Goal: Information Seeking & Learning: Learn about a topic

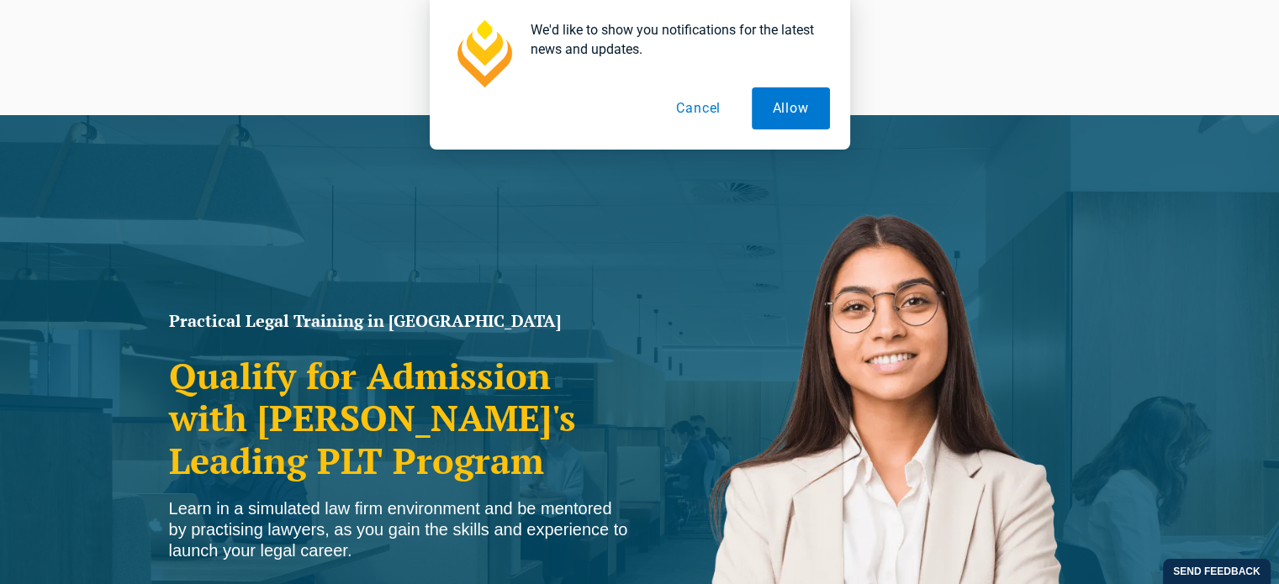
click at [706, 110] on button "Cancel" at bounding box center [698, 108] width 87 height 42
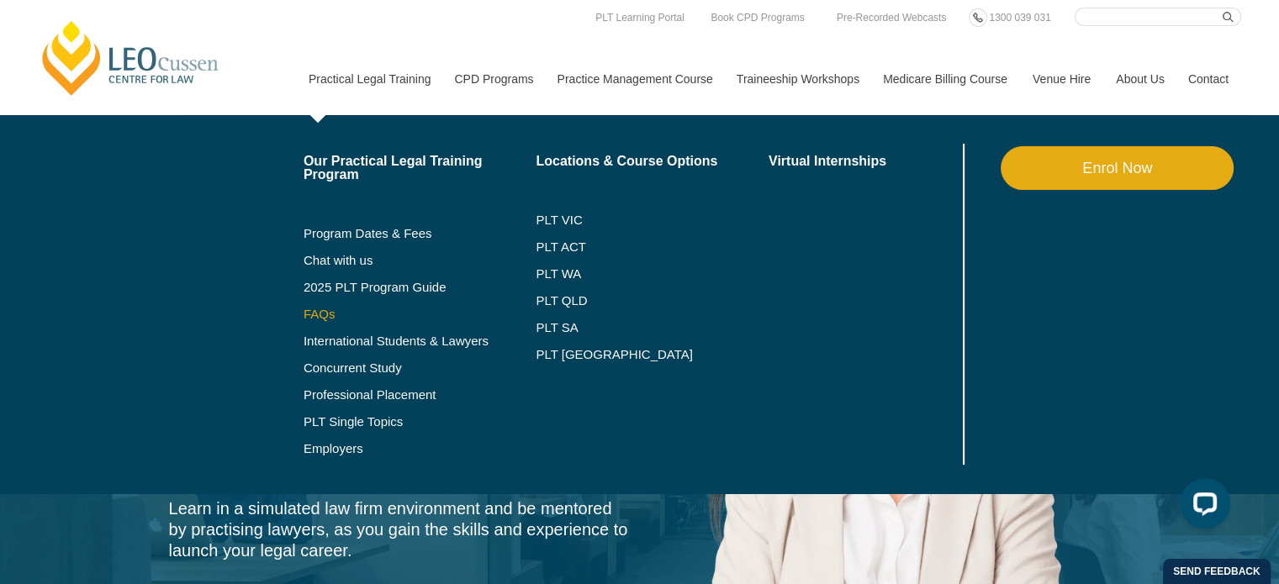
click at [320, 310] on link "FAQs" at bounding box center [420, 314] width 233 height 13
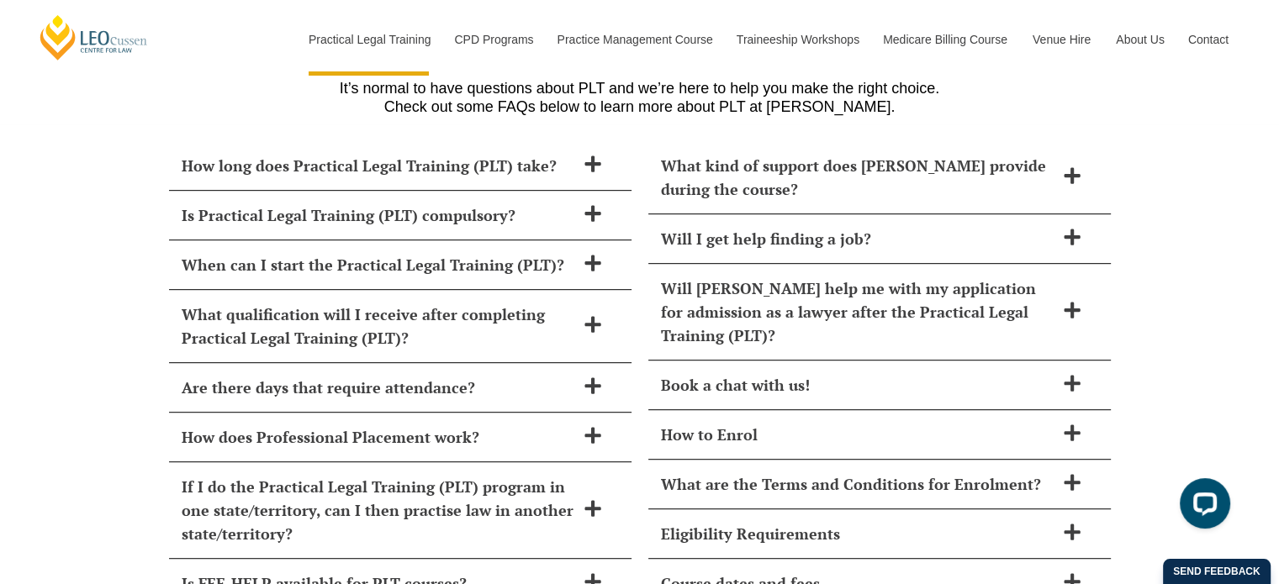
scroll to position [7282, 0]
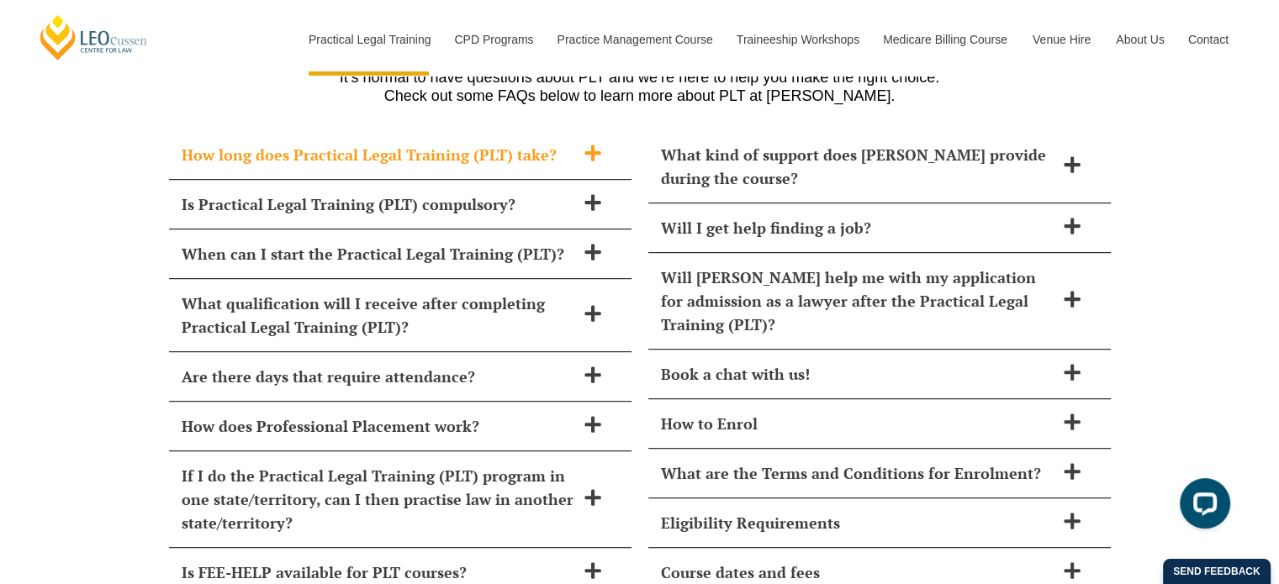
click at [594, 145] on icon at bounding box center [592, 153] width 16 height 16
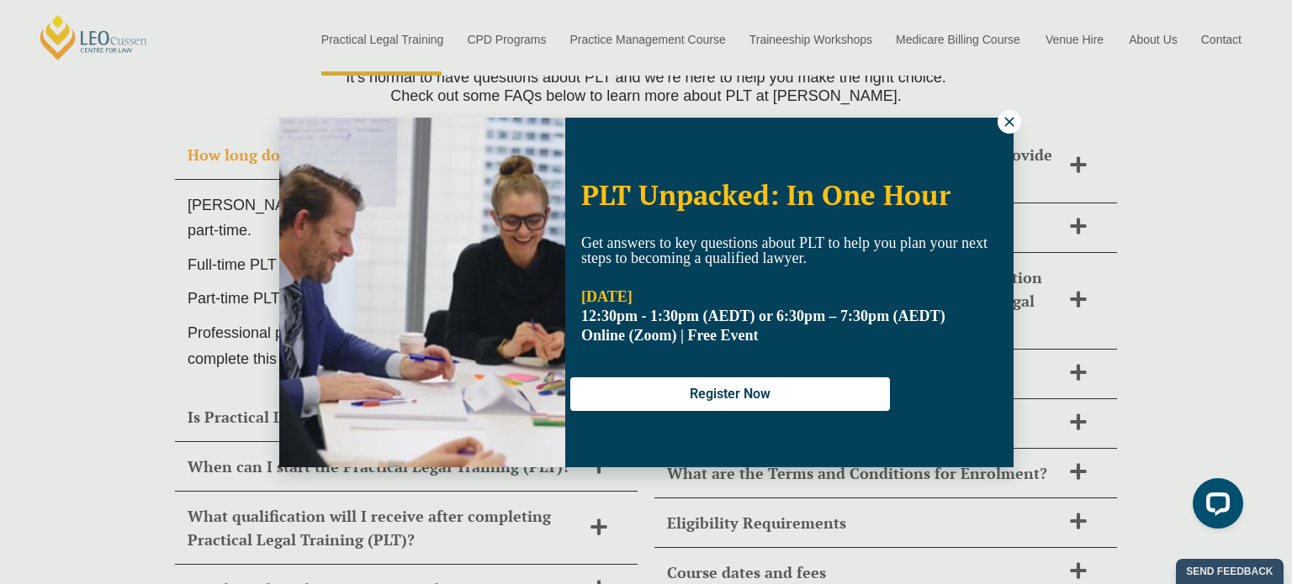
click at [1004, 117] on icon at bounding box center [1008, 121] width 9 height 9
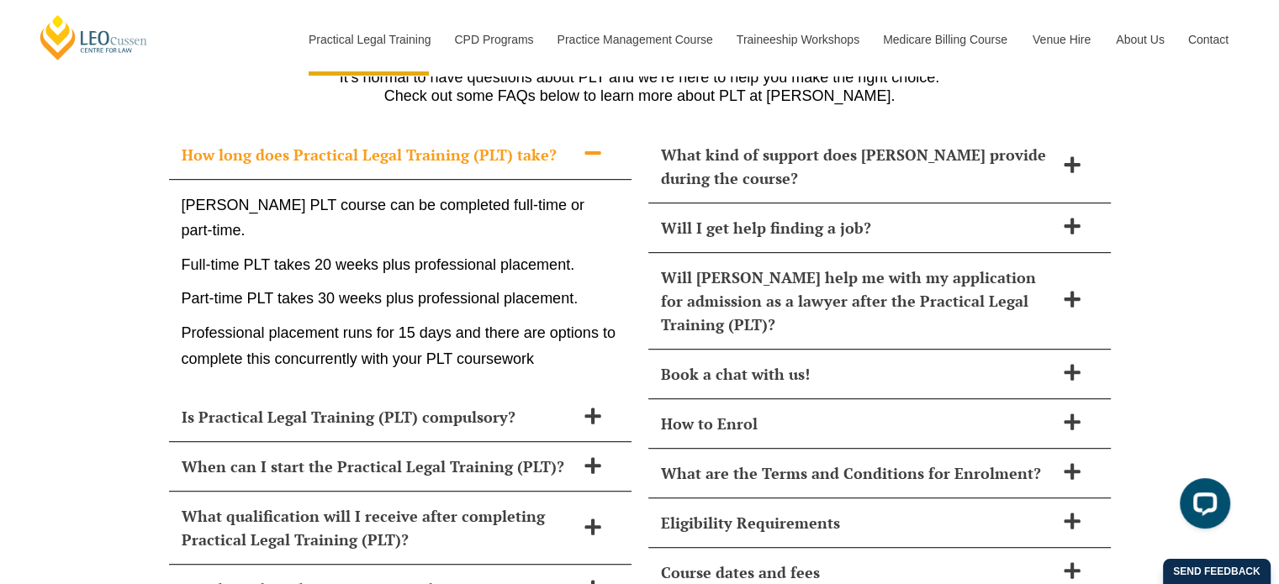
click at [592, 144] on icon at bounding box center [593, 153] width 19 height 19
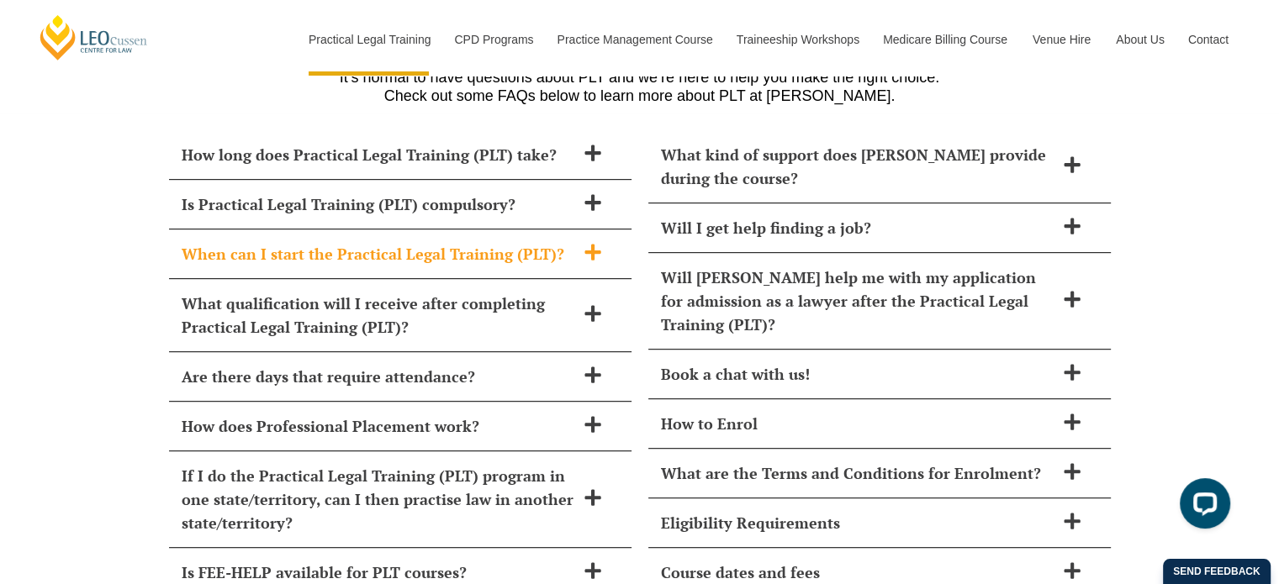
click at [592, 244] on icon at bounding box center [592, 252] width 16 height 16
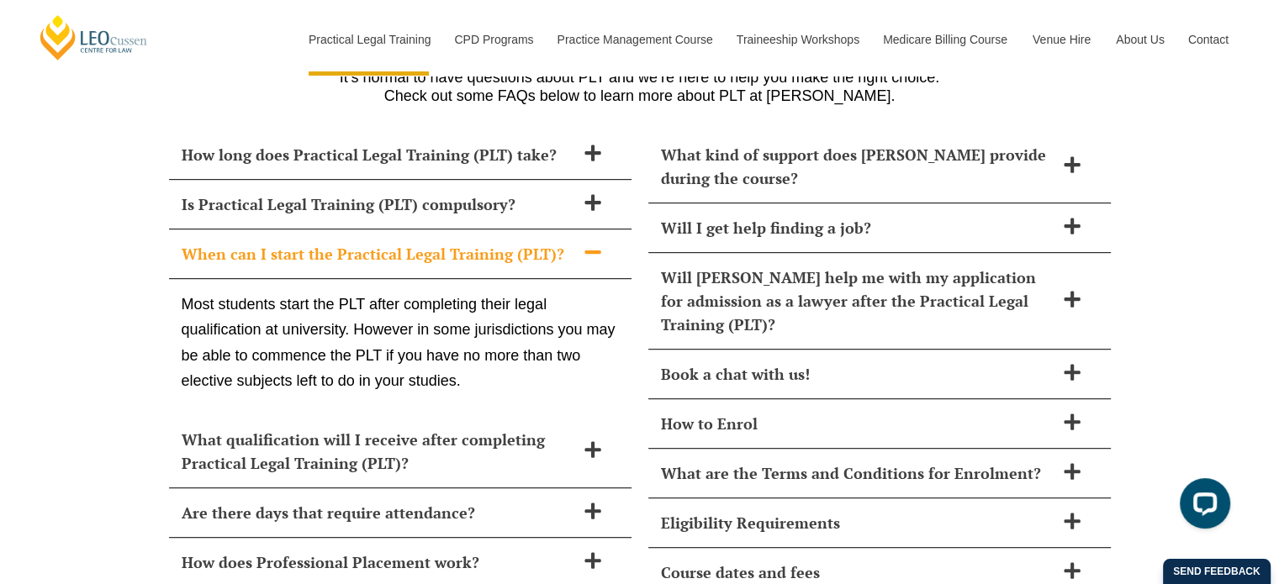
click at [592, 243] on icon at bounding box center [593, 252] width 19 height 19
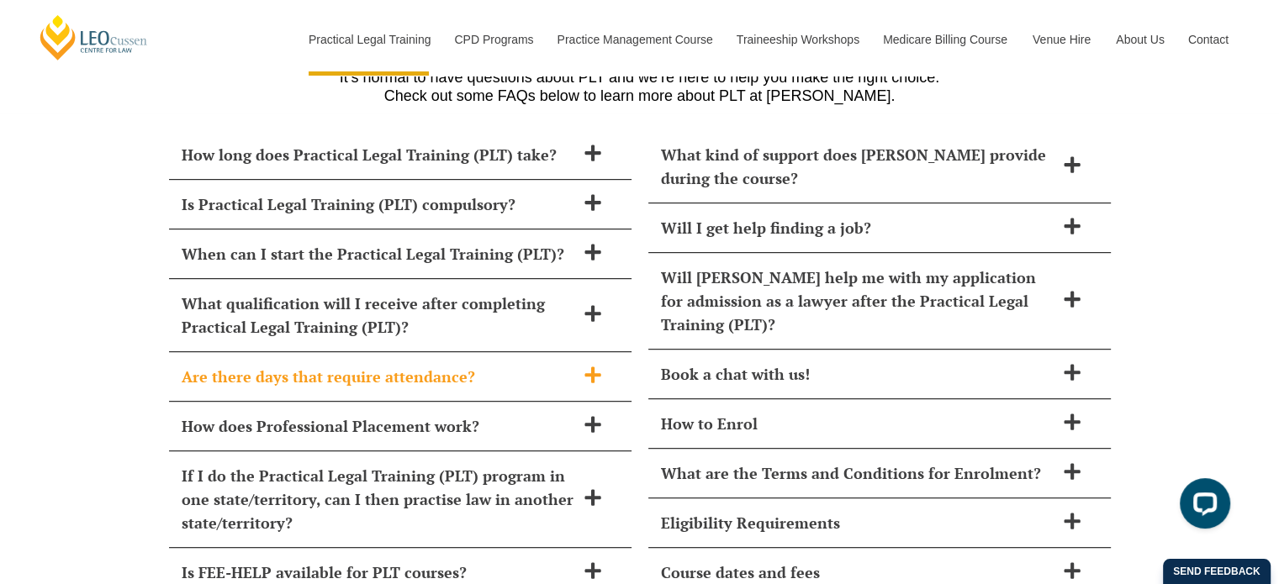
click at [585, 366] on icon at bounding box center [593, 375] width 19 height 19
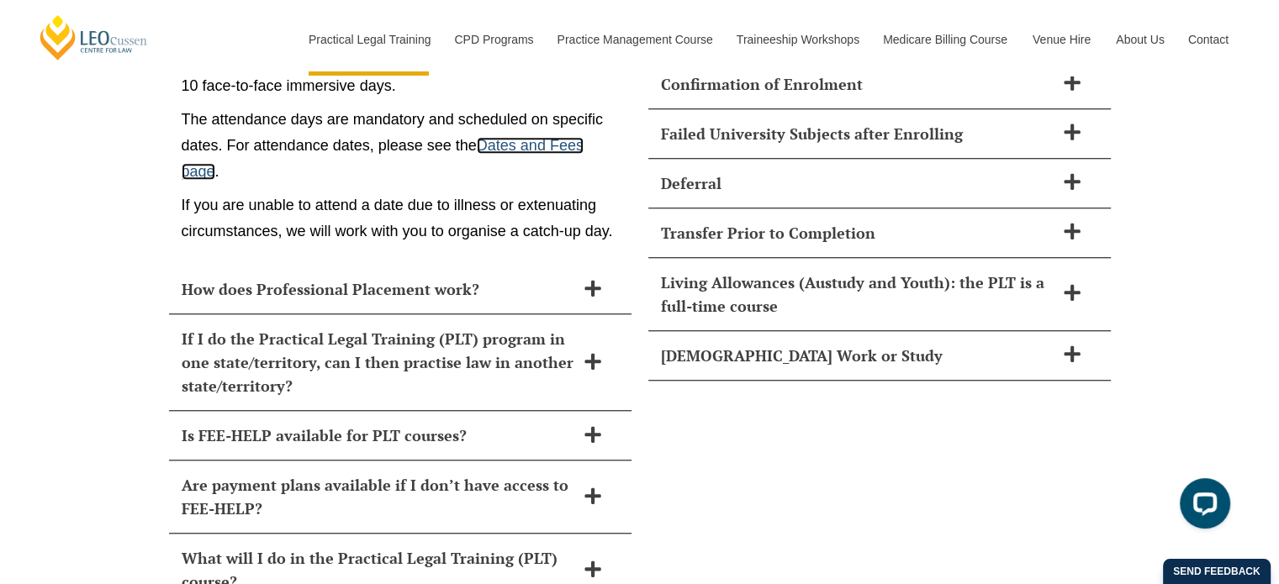
scroll to position [7854, 0]
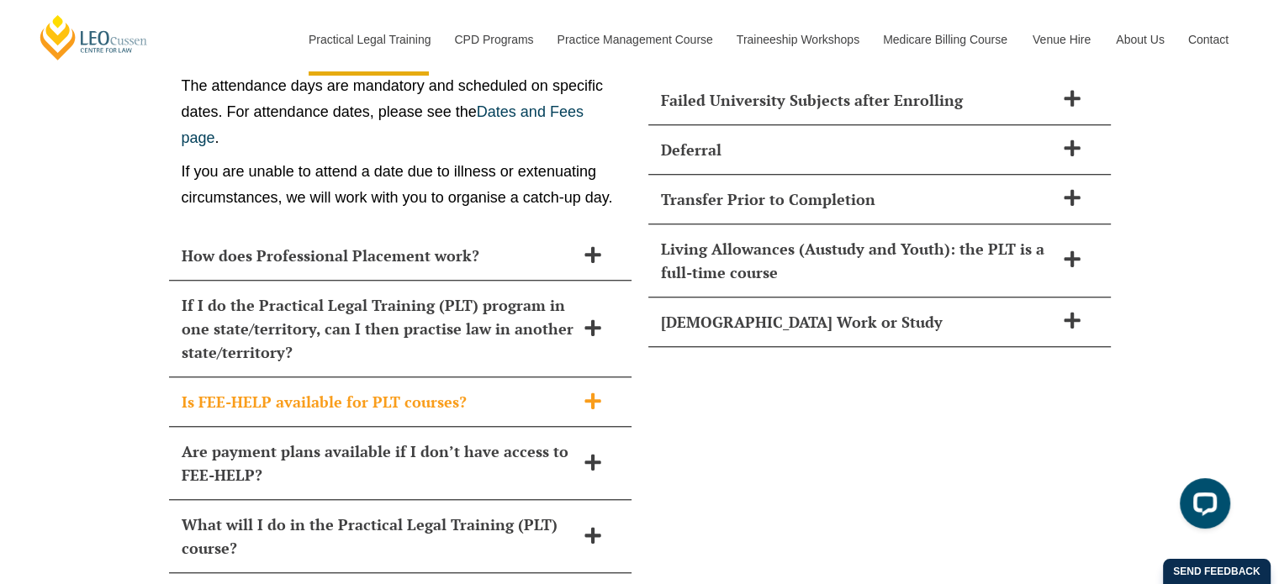
click at [571, 390] on h2 "Is FEE-HELP available for PLT courses?" at bounding box center [379, 402] width 394 height 24
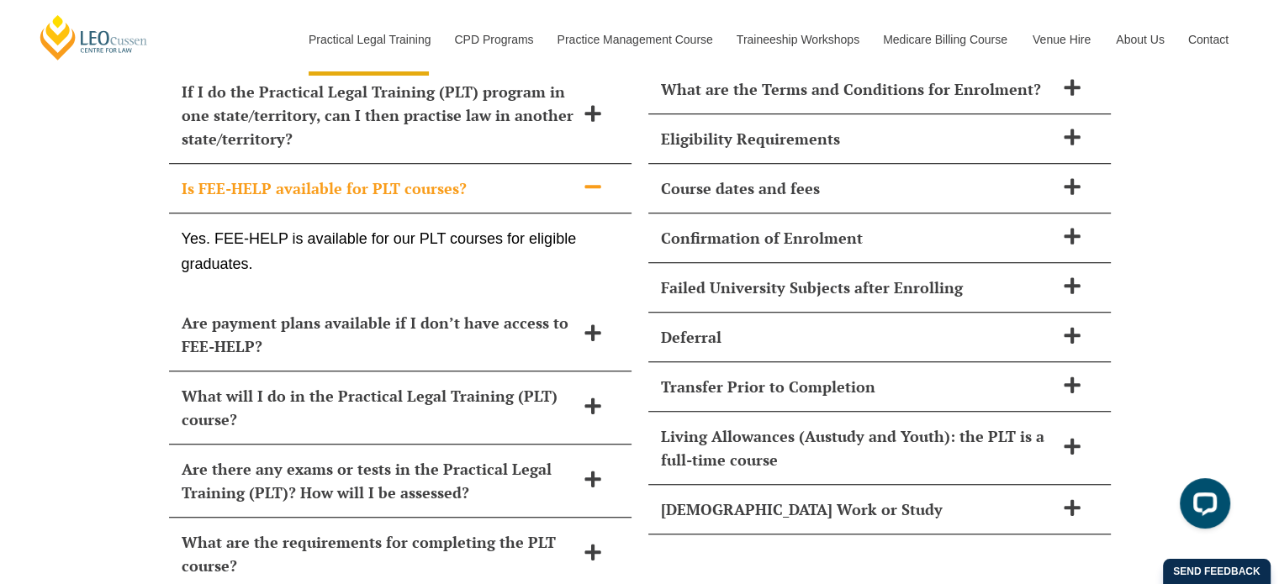
scroll to position [7665, 0]
click at [572, 177] on h2 "Is FEE-HELP available for PLT courses?" at bounding box center [379, 189] width 394 height 24
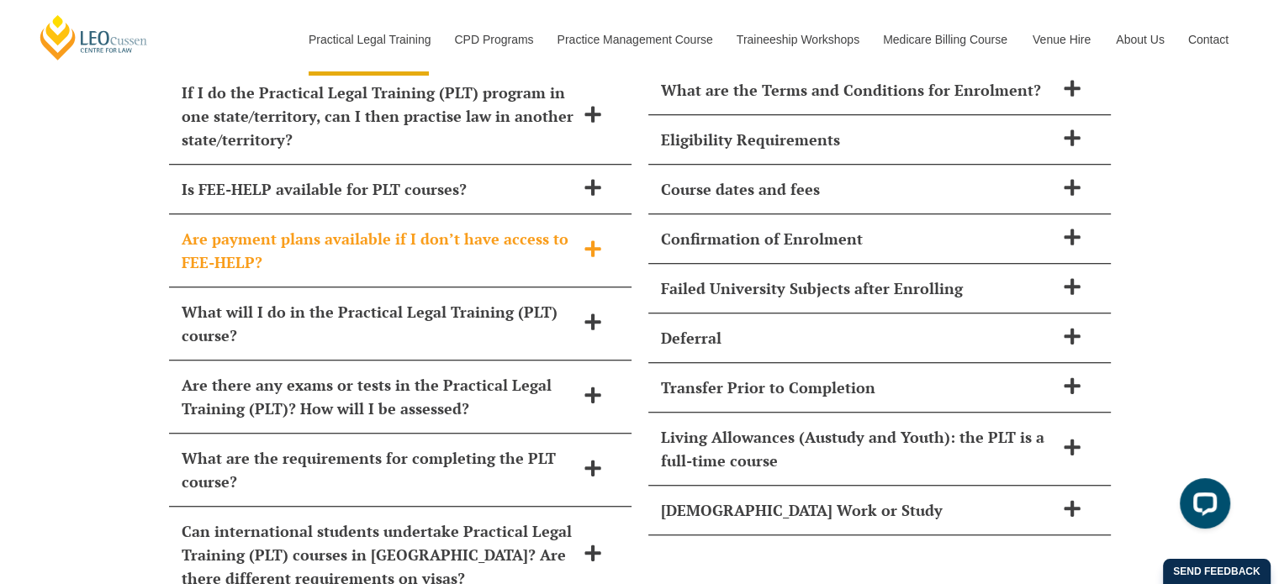
click at [576, 240] on span at bounding box center [592, 250] width 35 height 21
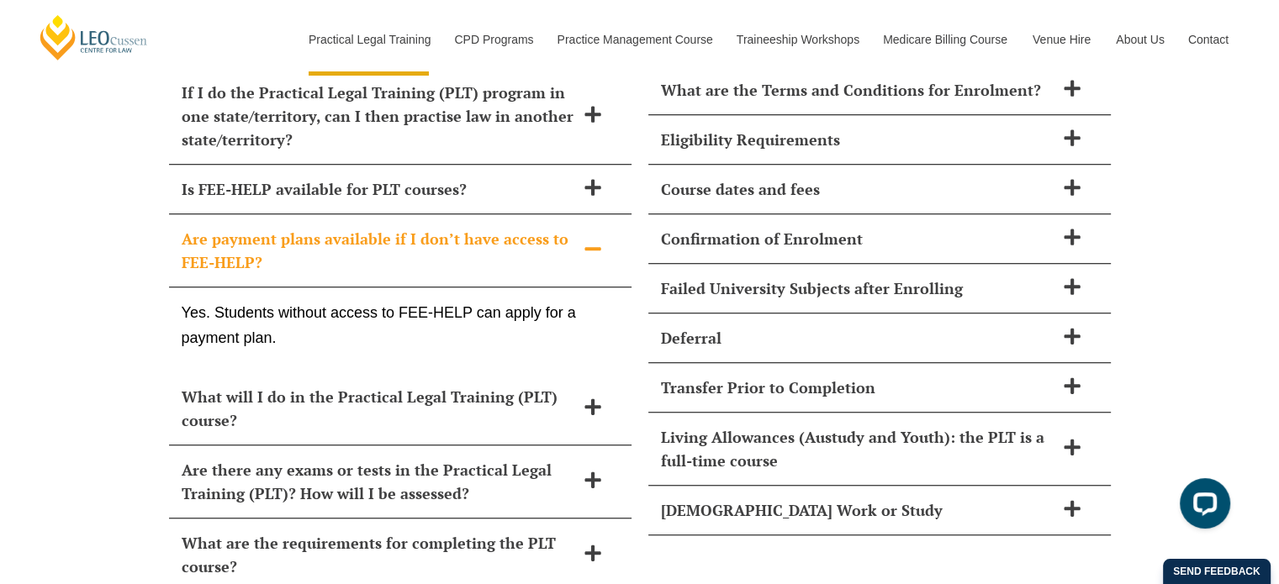
click at [576, 240] on span at bounding box center [592, 250] width 35 height 21
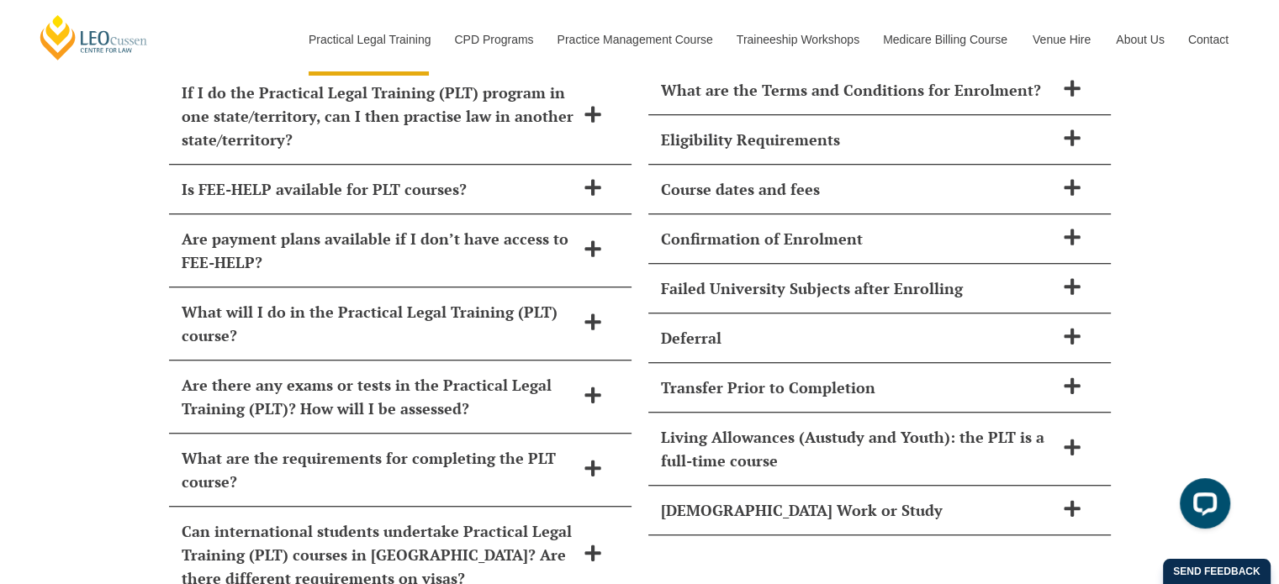
click at [91, 282] on div "How long does Practical Legal Training (PLT) take? Leo Cussen’s PLT course can …" at bounding box center [639, 200] width 1279 height 940
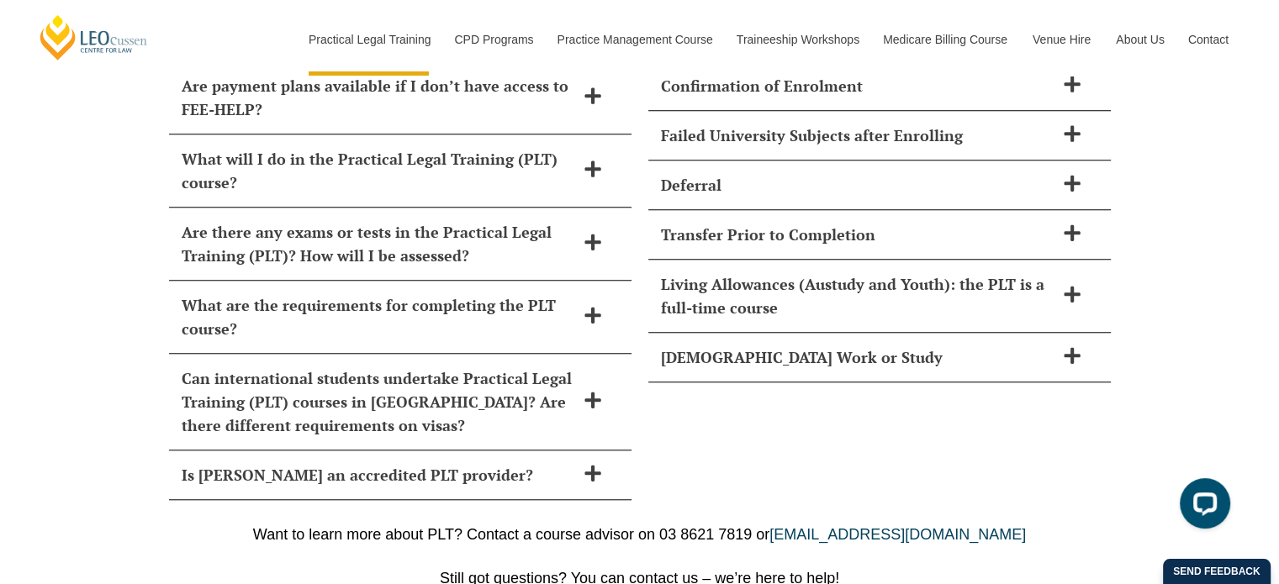
scroll to position [7834, 0]
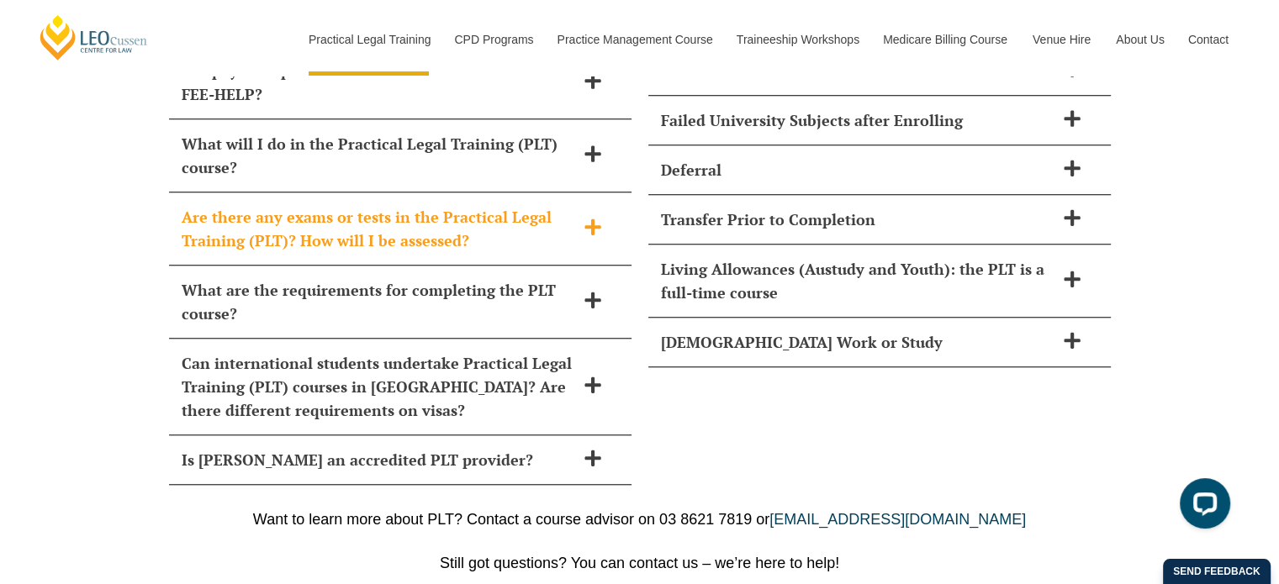
click at [439, 205] on h2 "Are there any exams or tests in the Practical Legal Training (PLT)? How will I …" at bounding box center [379, 228] width 394 height 47
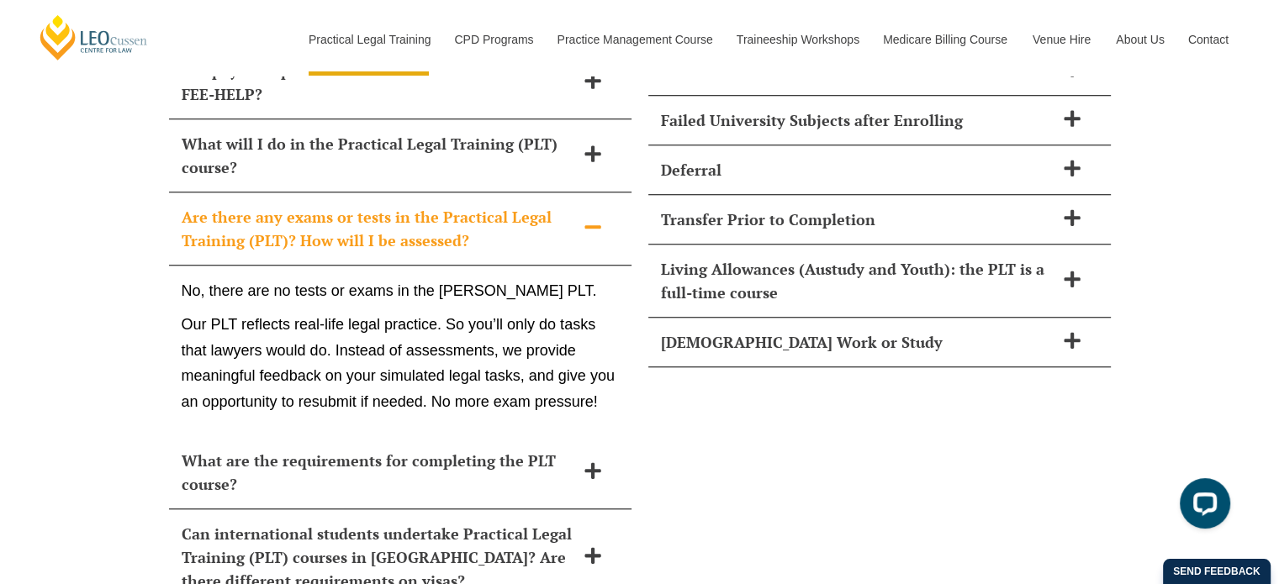
click at [439, 205] on h2 "Are there any exams or tests in the Practical Legal Training (PLT)? How will I …" at bounding box center [379, 228] width 394 height 47
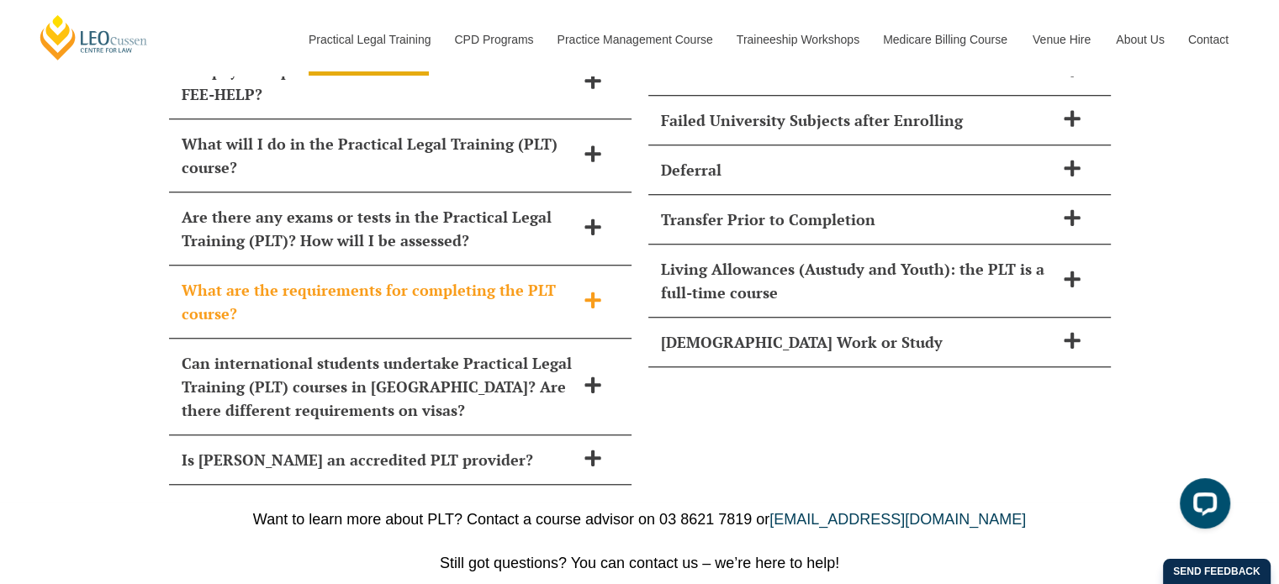
click at [461, 278] on h2 "What are the requirements for completing the PLT course?" at bounding box center [379, 301] width 394 height 47
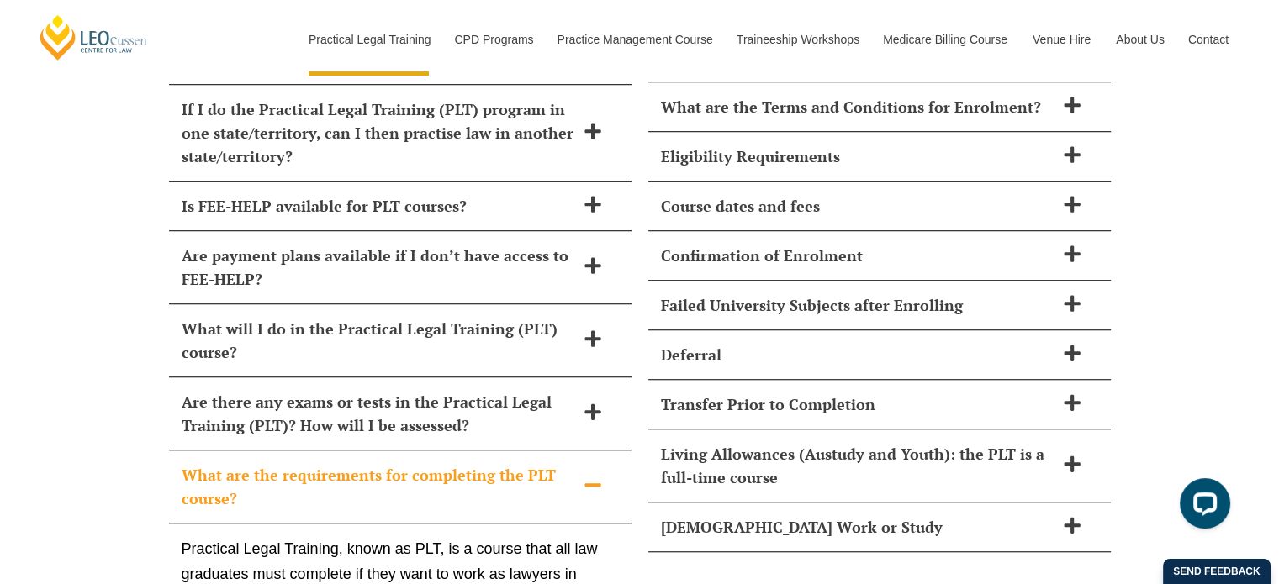
scroll to position [7594, 0]
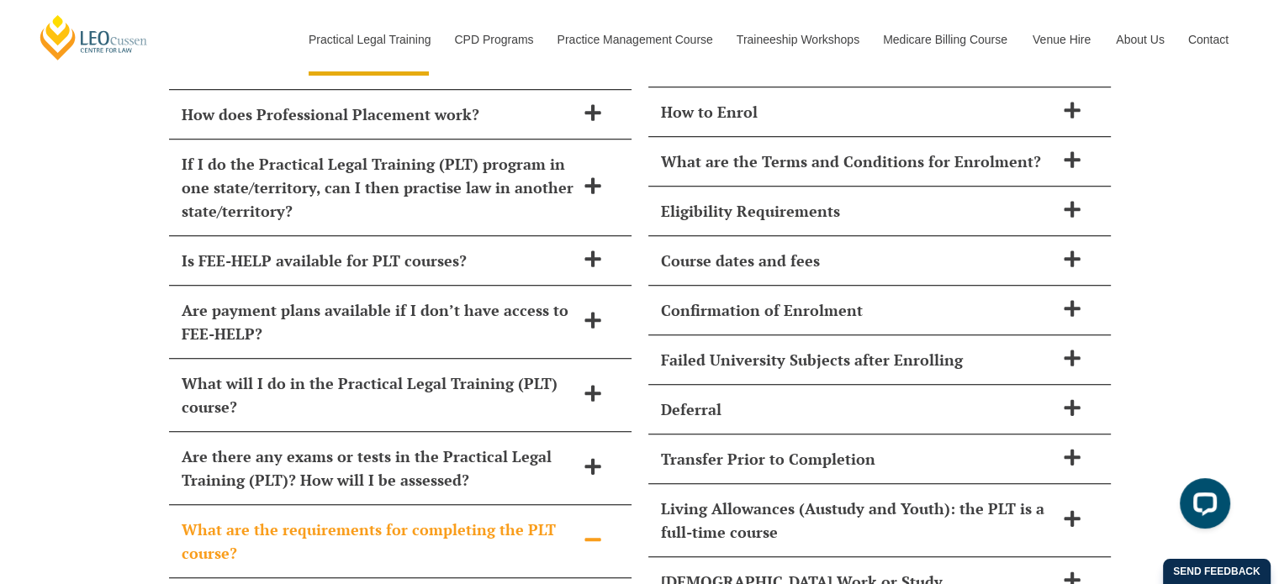
click at [579, 531] on span at bounding box center [592, 541] width 35 height 21
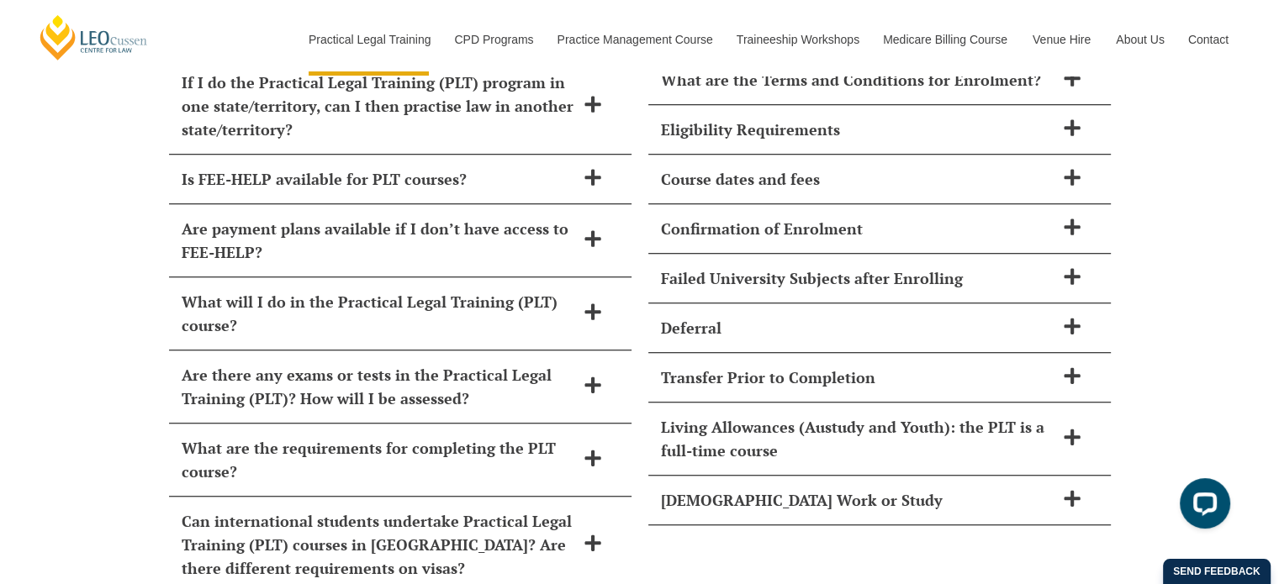
scroll to position [7720, 0]
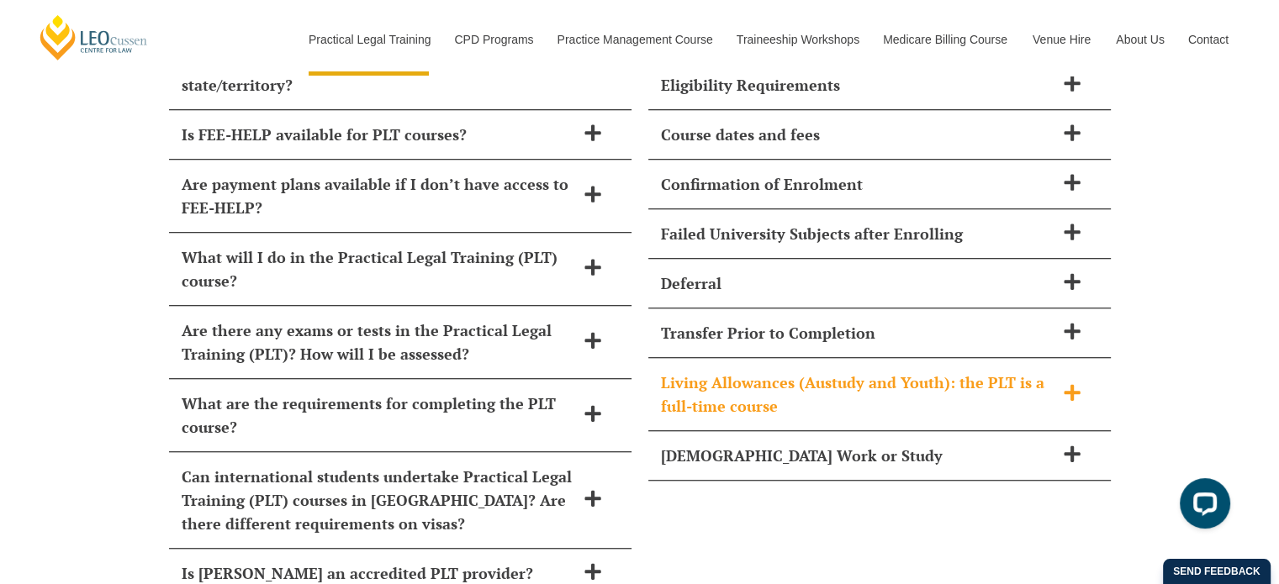
click at [1045, 371] on h2 "Living Allowances (Austudy and Youth): the PLT is a full-time course" at bounding box center [858, 394] width 394 height 47
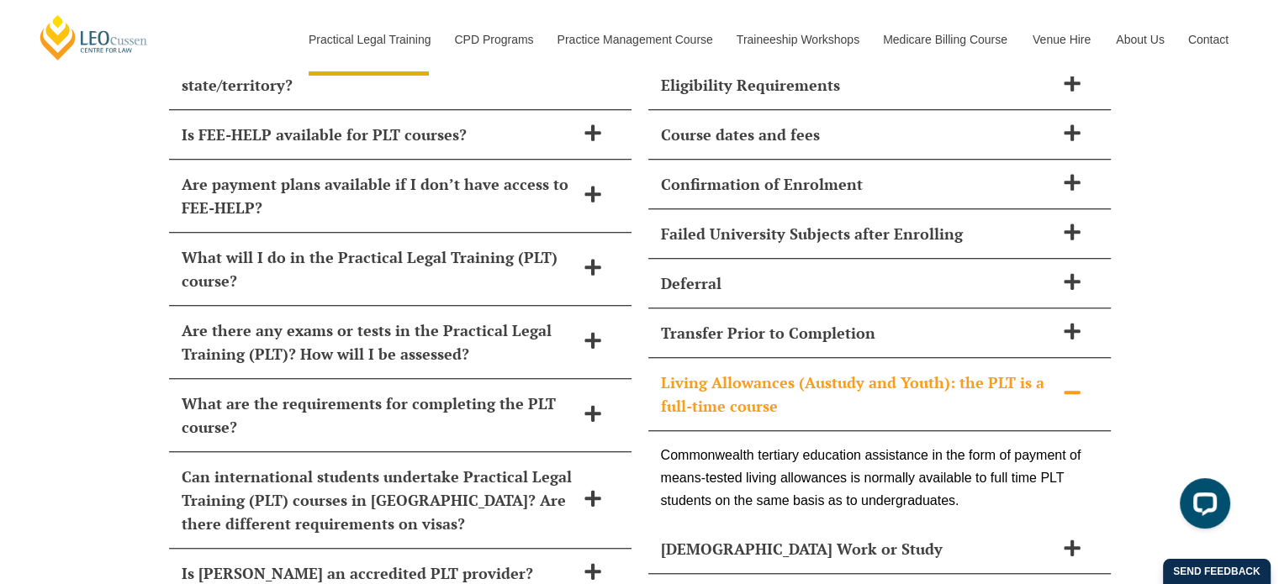
click at [1045, 371] on h2 "Living Allowances (Austudy and Youth): the PLT is a full-time course" at bounding box center [858, 394] width 394 height 47
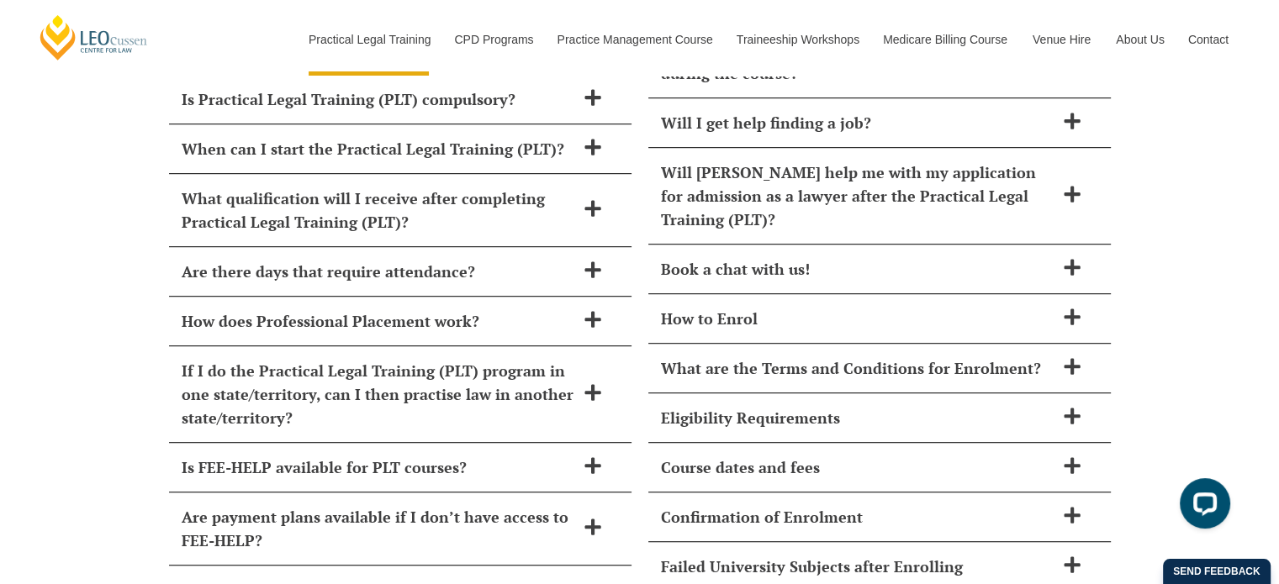
scroll to position [7375, 0]
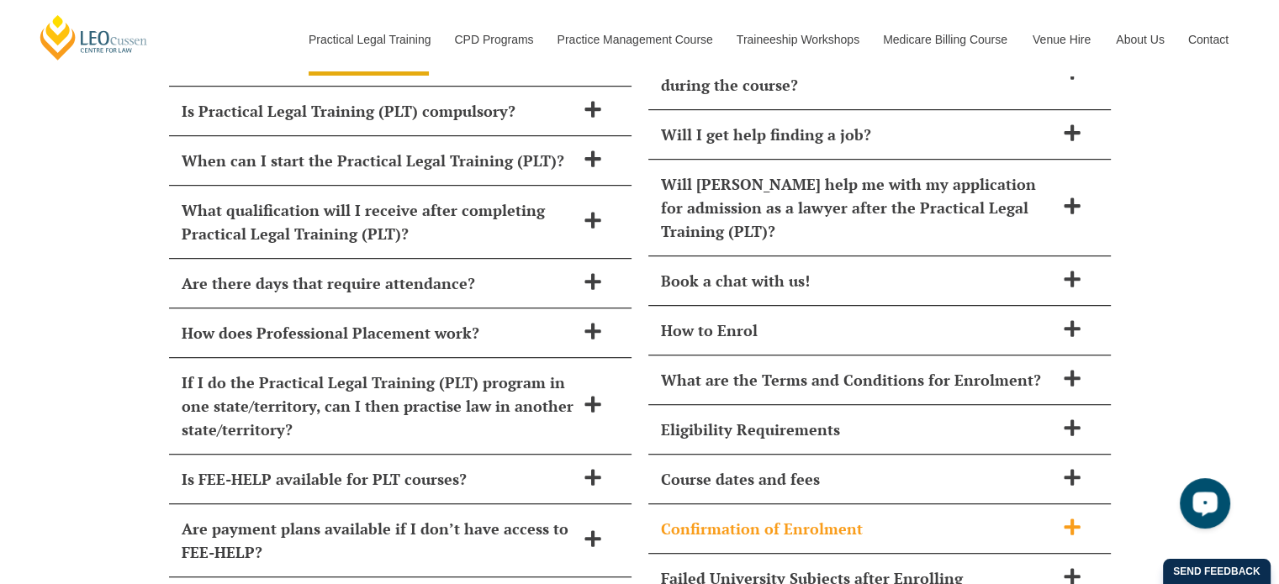
click at [1066, 518] on icon at bounding box center [1072, 527] width 19 height 19
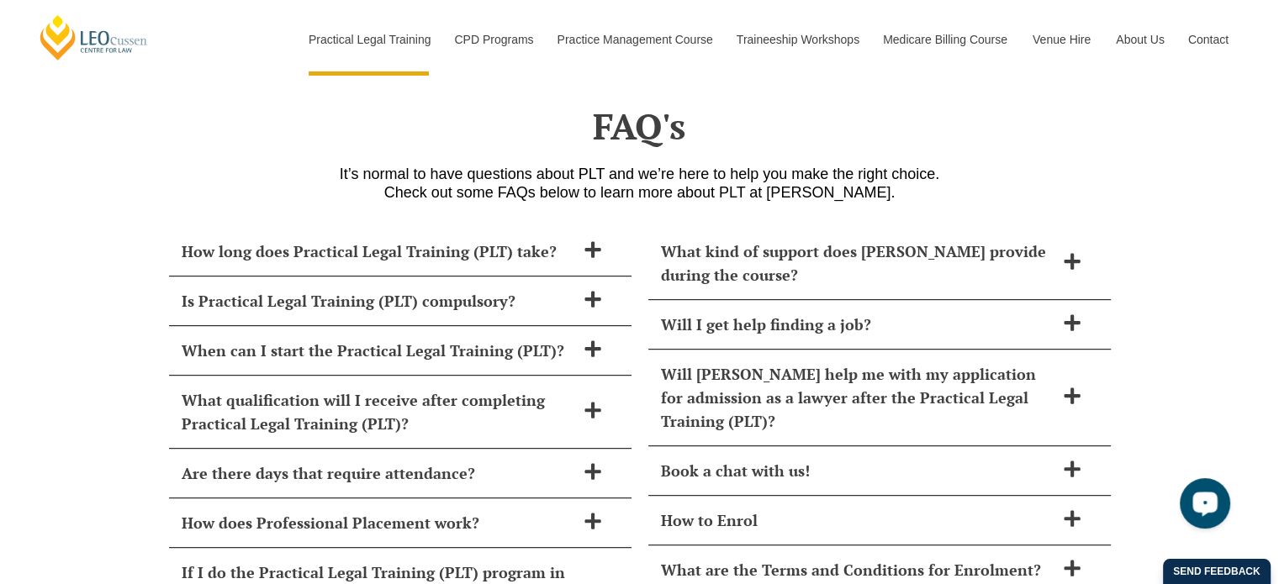
scroll to position [7197, 0]
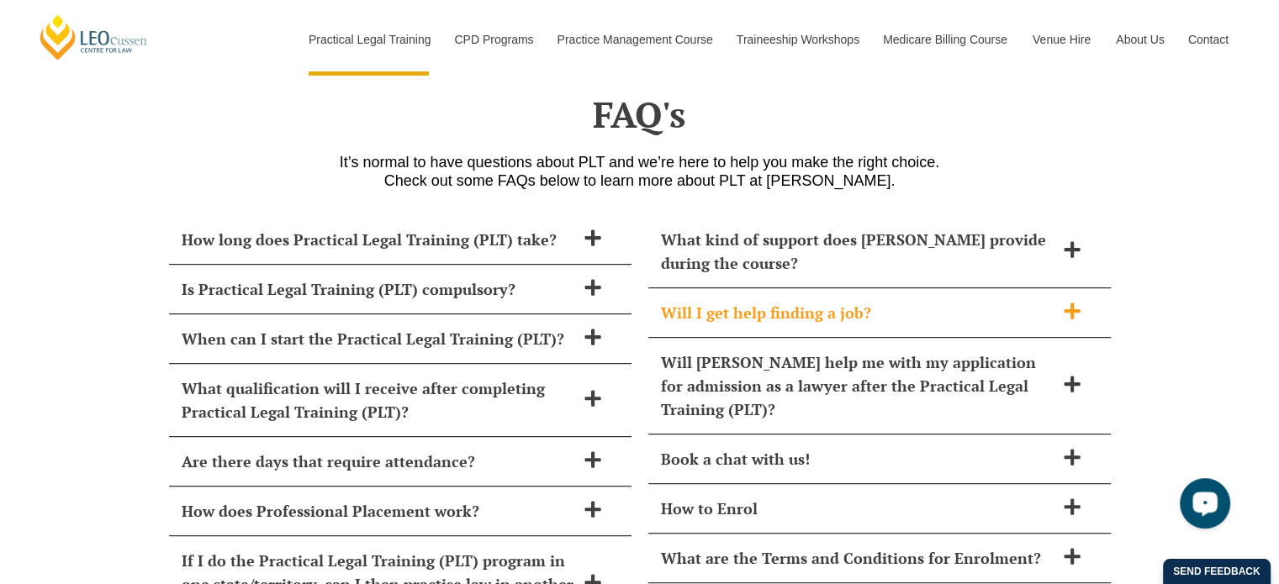
click at [1066, 303] on icon at bounding box center [1072, 311] width 16 height 16
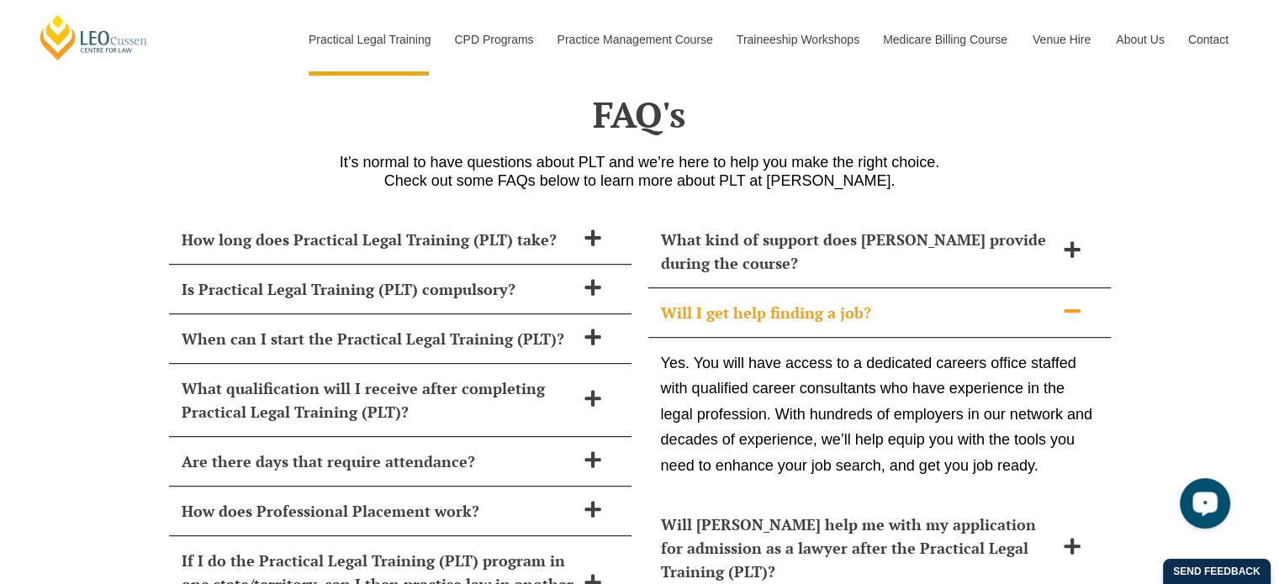
click at [1066, 309] on icon at bounding box center [1072, 310] width 16 height 3
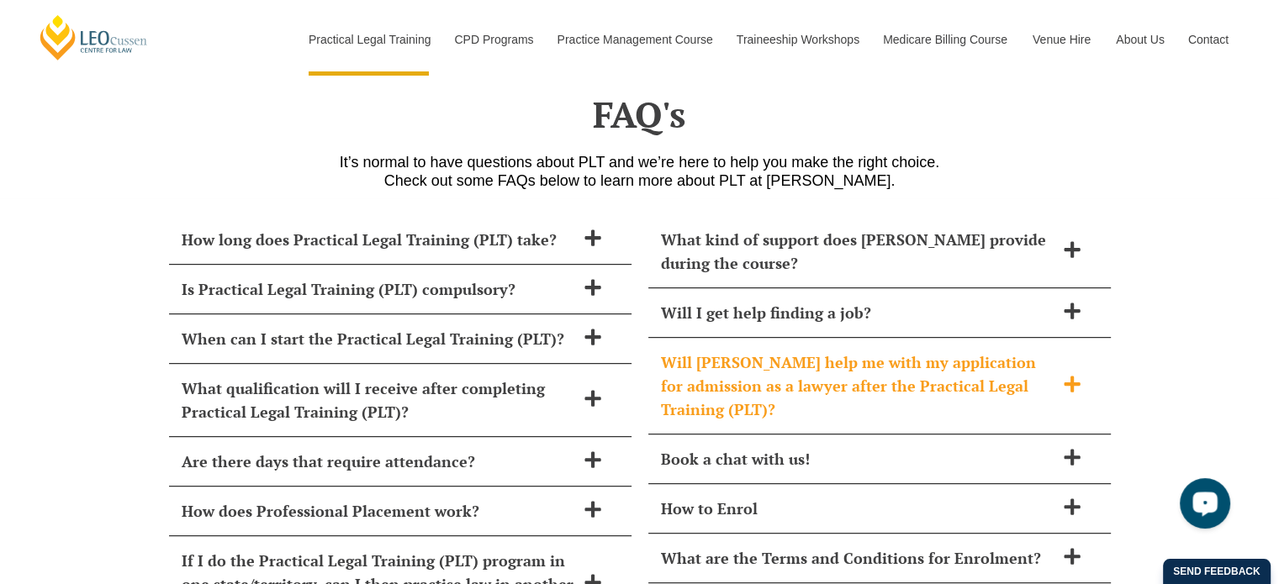
click at [1056, 375] on span at bounding box center [1072, 385] width 35 height 21
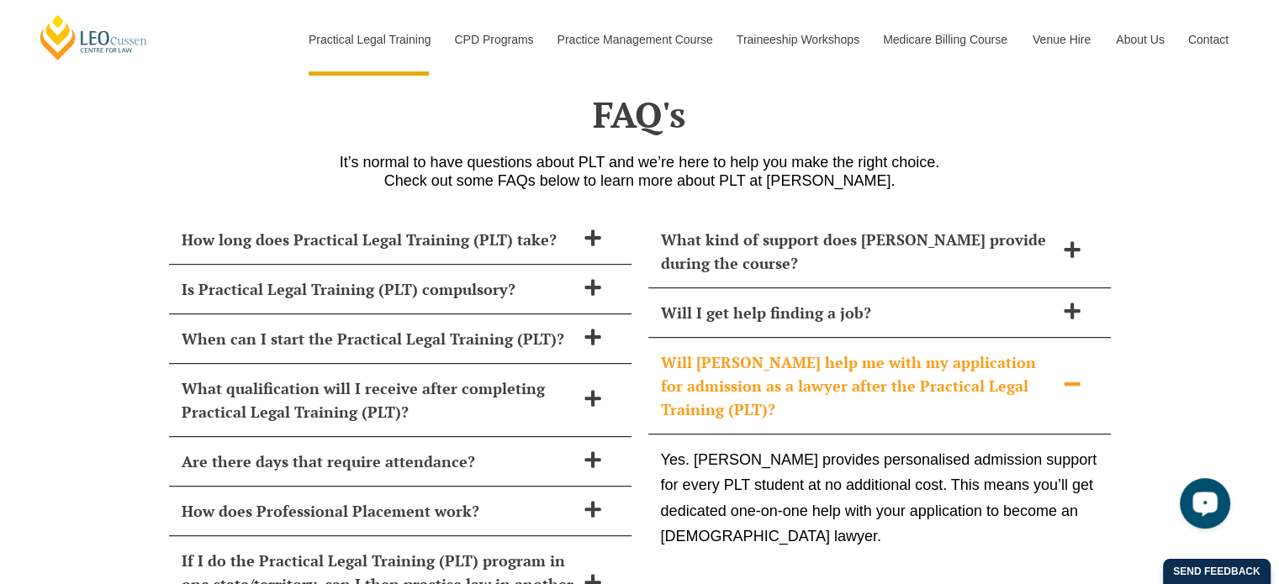
click at [1056, 375] on span at bounding box center [1072, 385] width 35 height 21
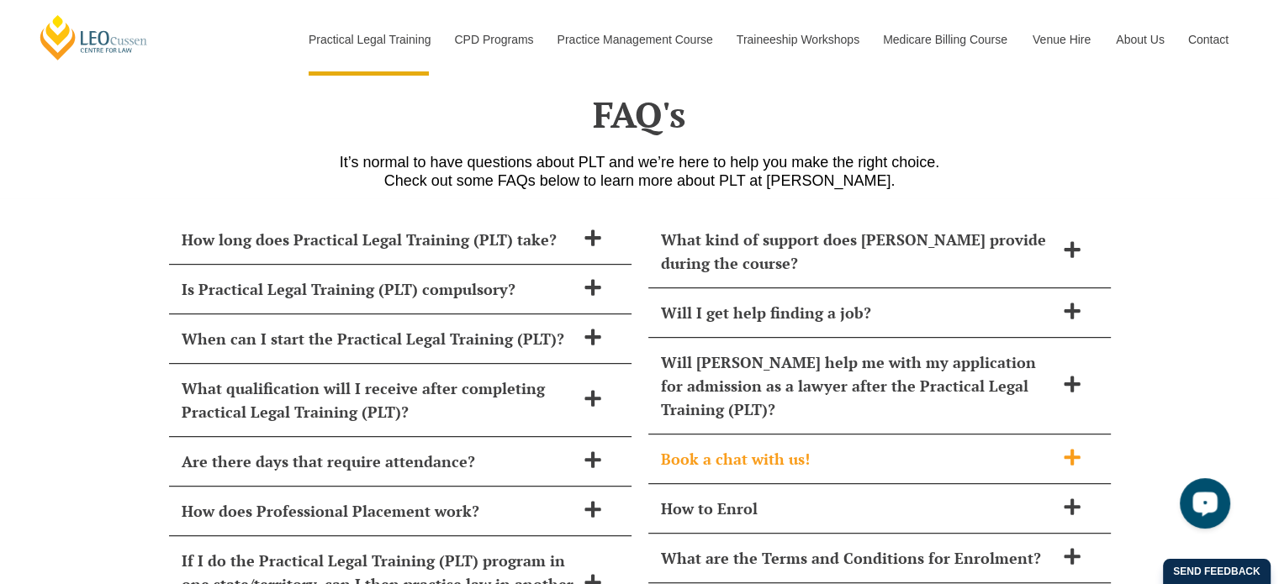
click at [1066, 448] on icon at bounding box center [1072, 457] width 19 height 19
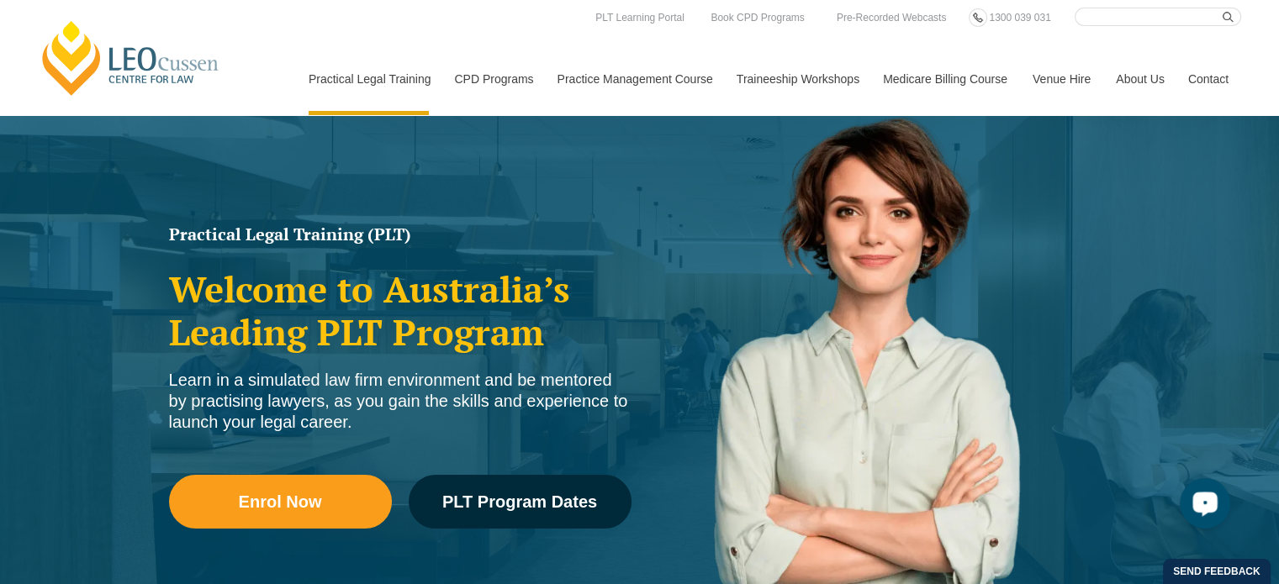
scroll to position [0, 0]
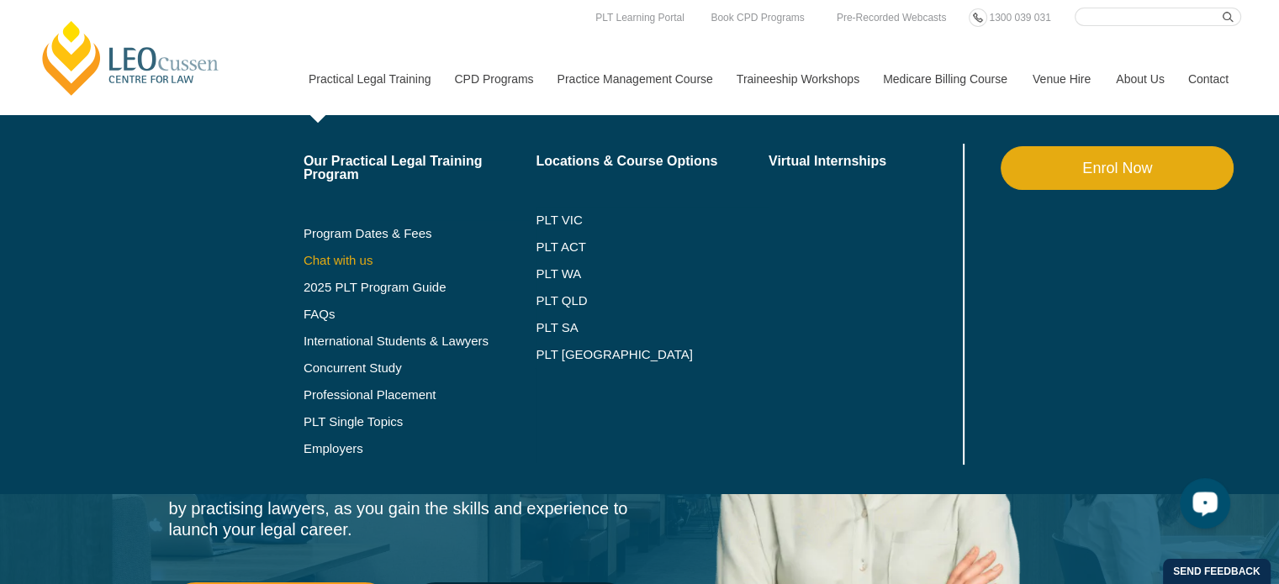
click at [359, 258] on link "Chat with us" at bounding box center [420, 260] width 233 height 13
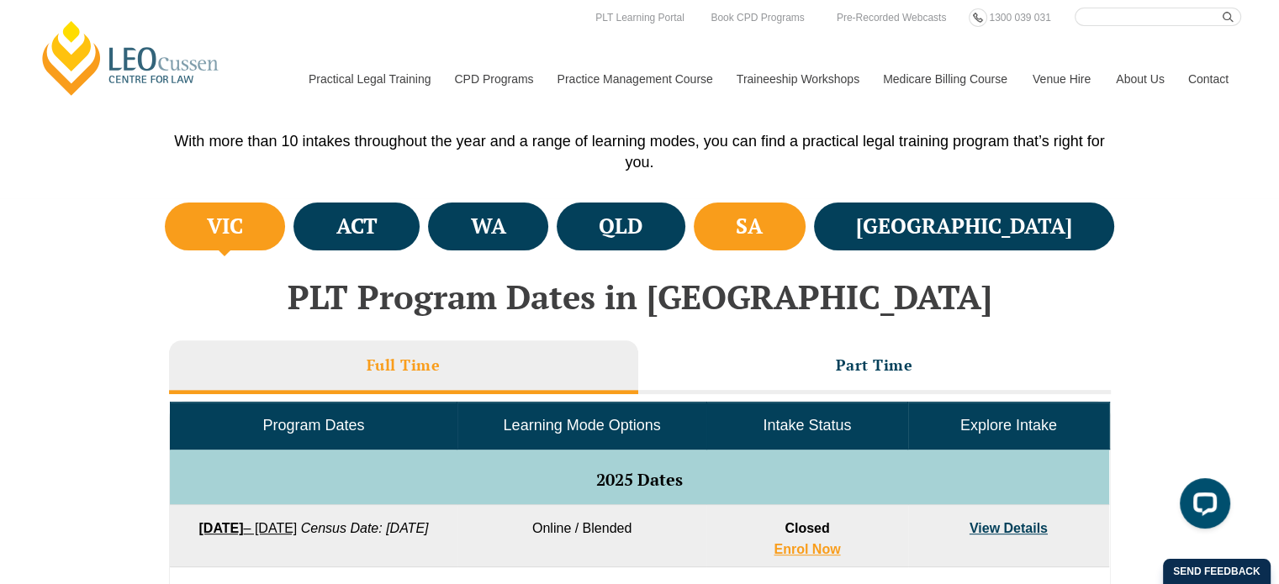
click at [763, 236] on h4 "SA" at bounding box center [749, 227] width 27 height 28
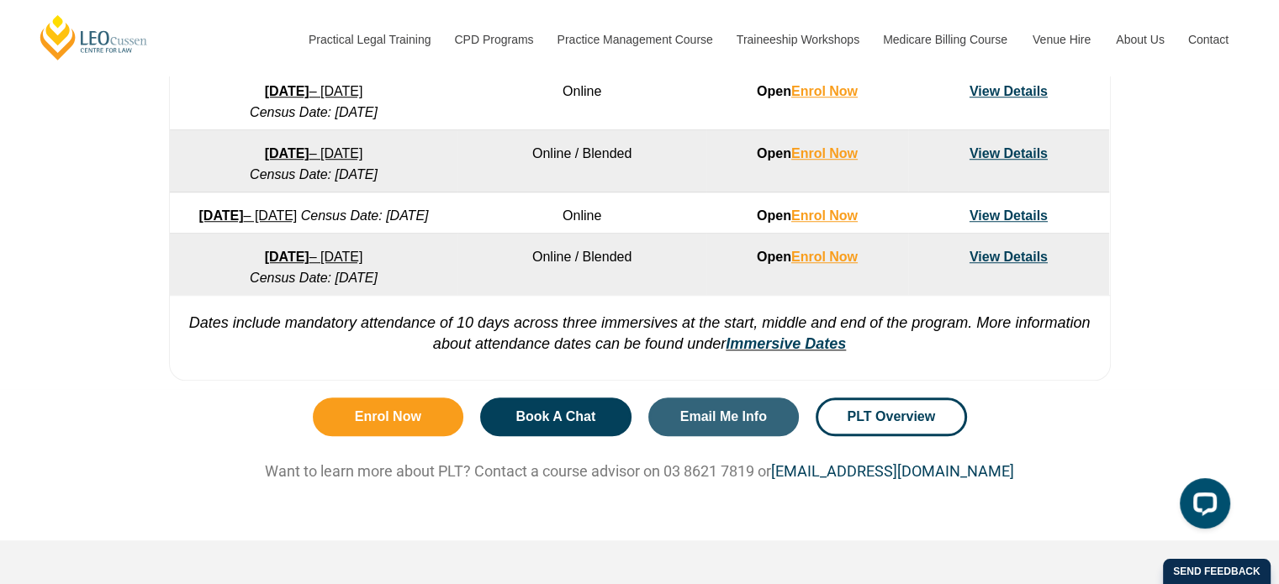
scroll to position [1312, 0]
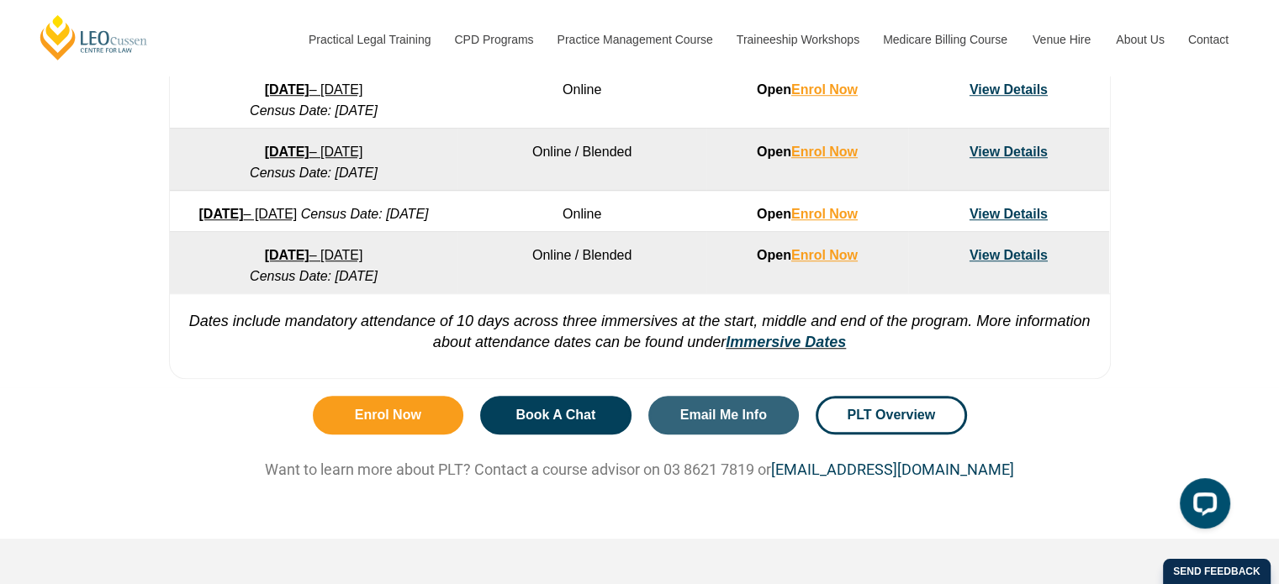
click at [1027, 149] on link "View Details" at bounding box center [1009, 152] width 78 height 14
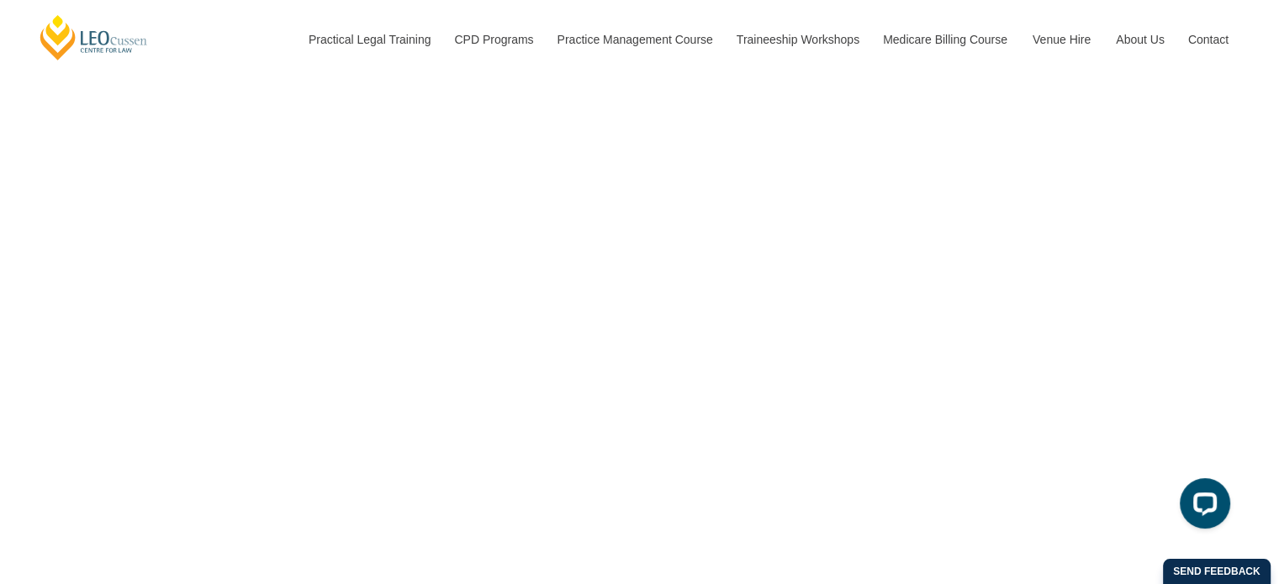
scroll to position [3936, 0]
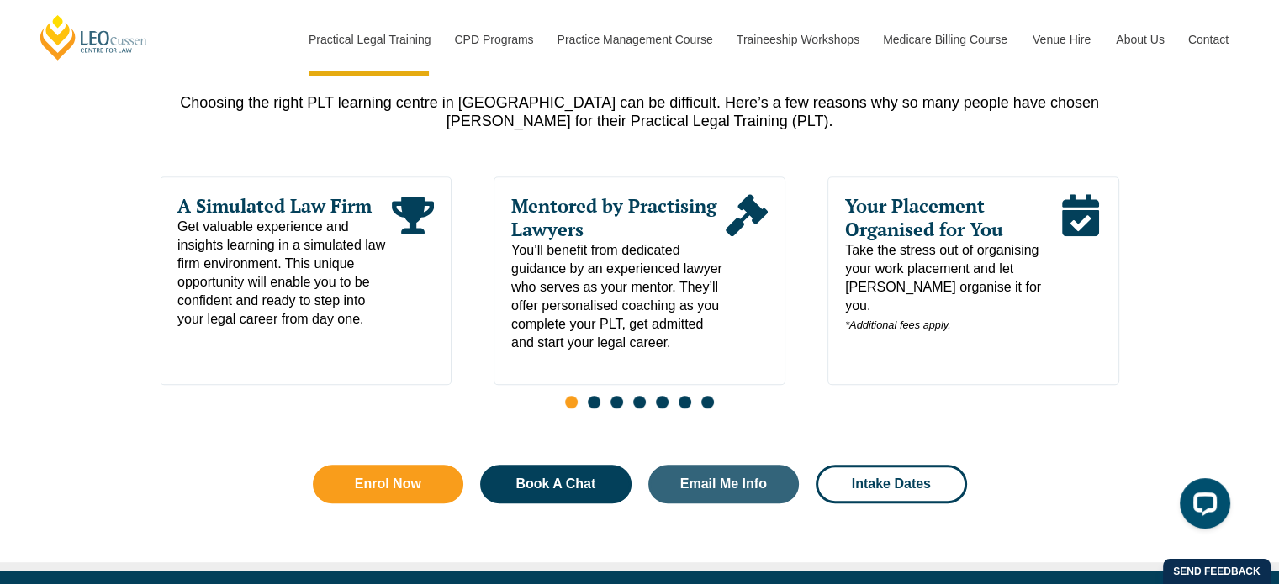
scroll to position [875, 0]
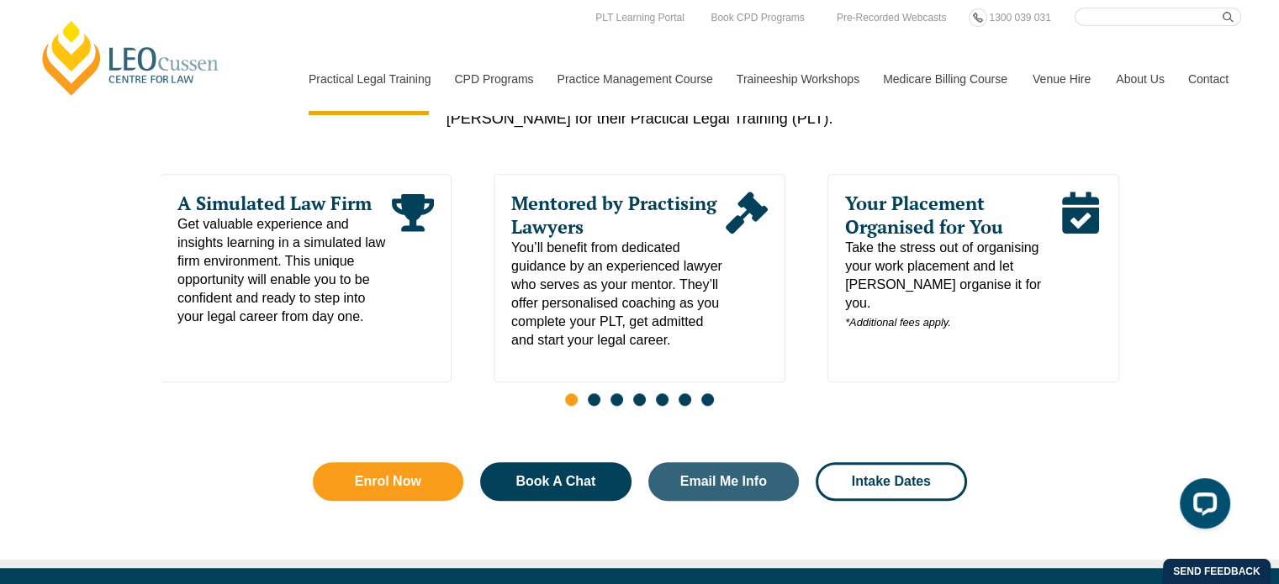
click at [595, 401] on span "Go to slide 2" at bounding box center [594, 400] width 13 height 13
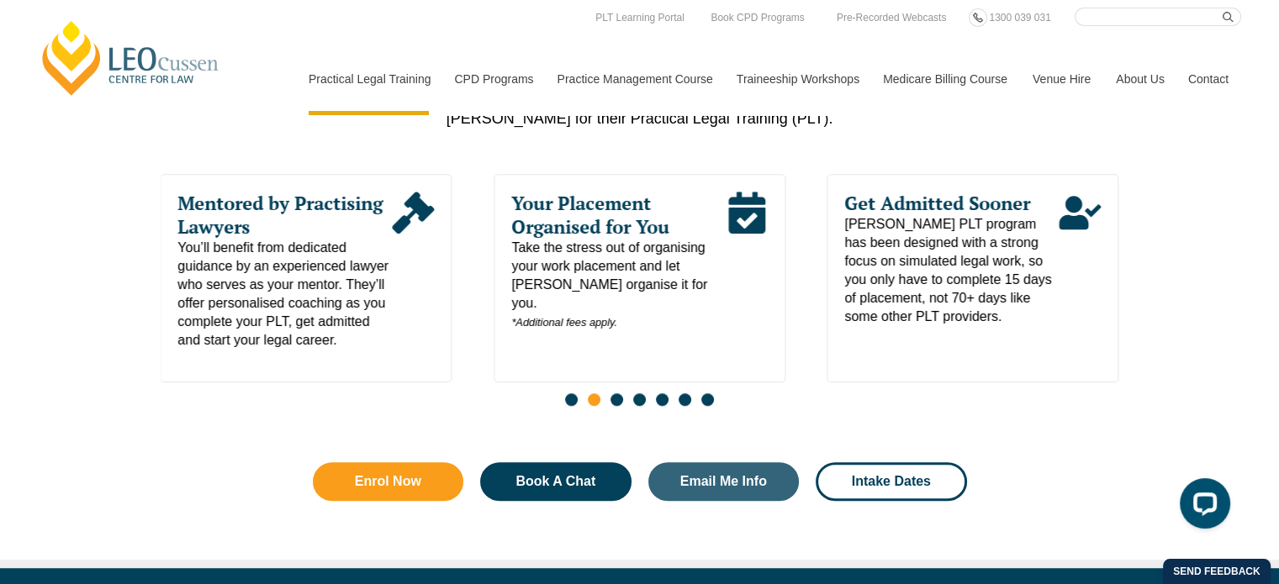
click at [616, 405] on span "Go to slide 3" at bounding box center [617, 400] width 13 height 13
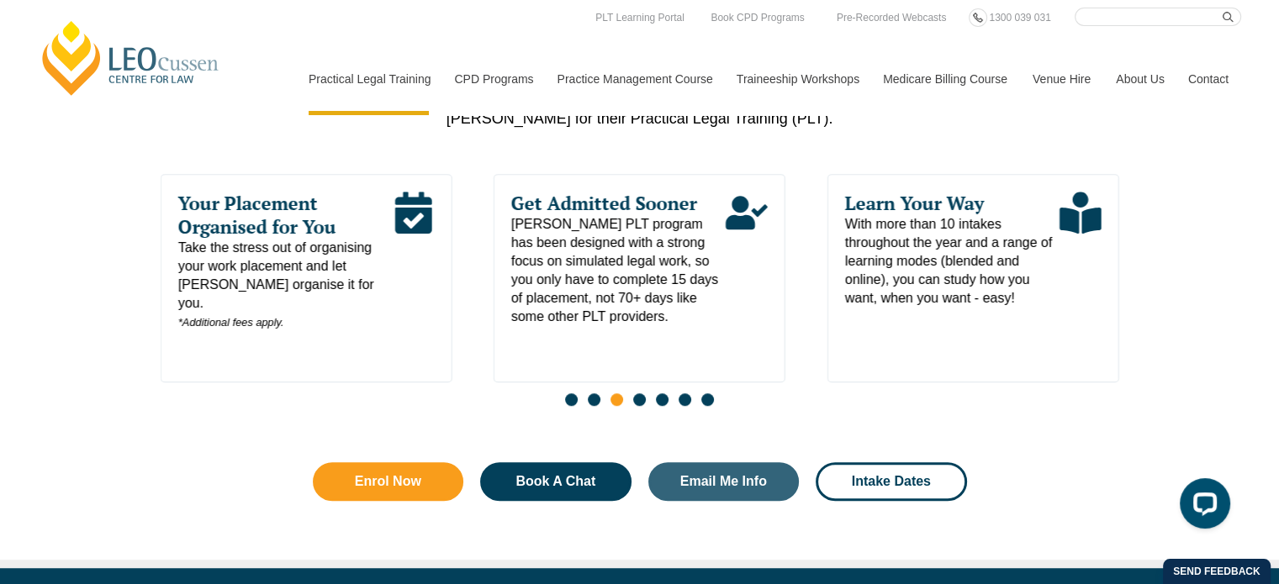
click at [646, 404] on div "Slides" at bounding box center [640, 401] width 959 height 19
click at [642, 403] on span "Go to slide 4" at bounding box center [639, 400] width 13 height 13
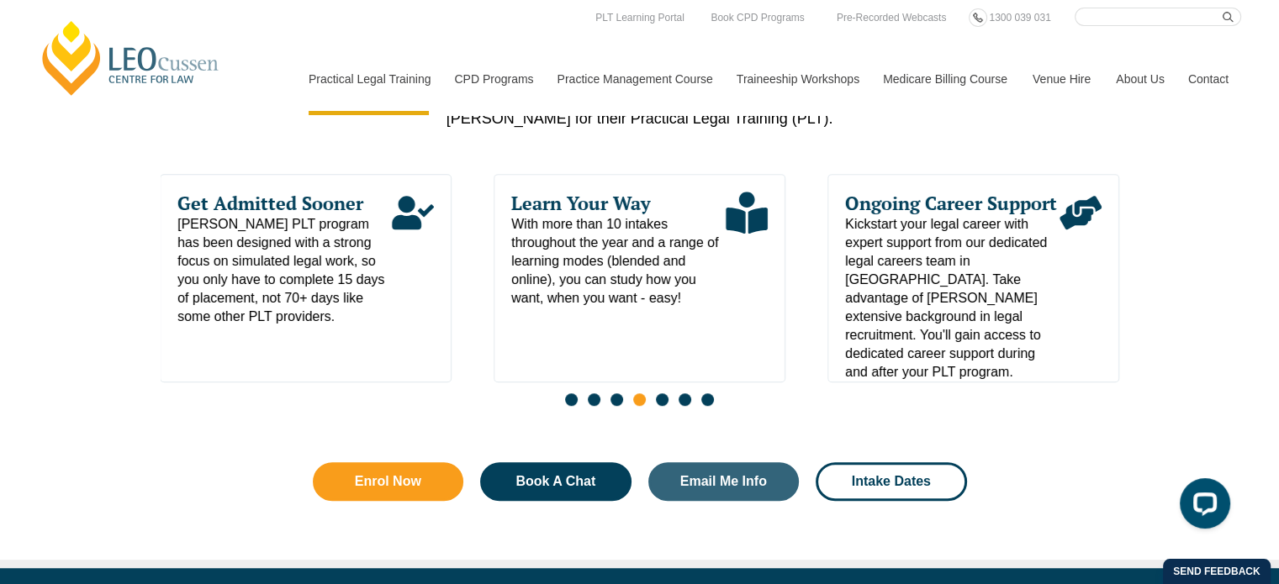
click at [660, 406] on span "Go to slide 5" at bounding box center [662, 400] width 13 height 13
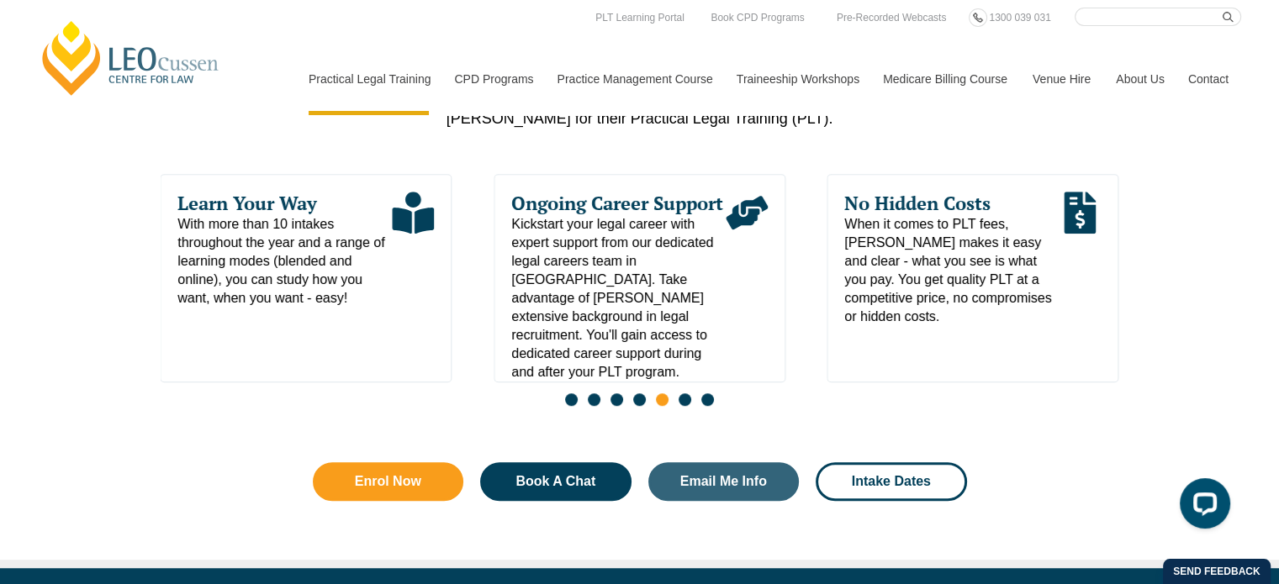
click at [685, 406] on span "Go to slide 6" at bounding box center [685, 400] width 13 height 13
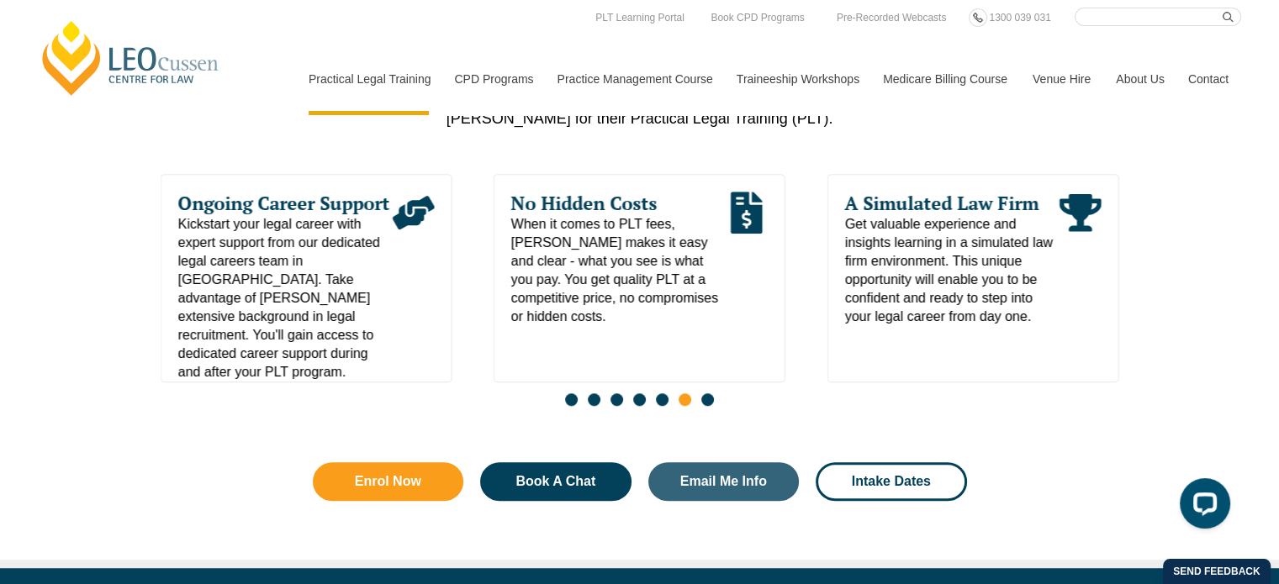
click at [711, 404] on span "Go to slide 7" at bounding box center [707, 400] width 13 height 13
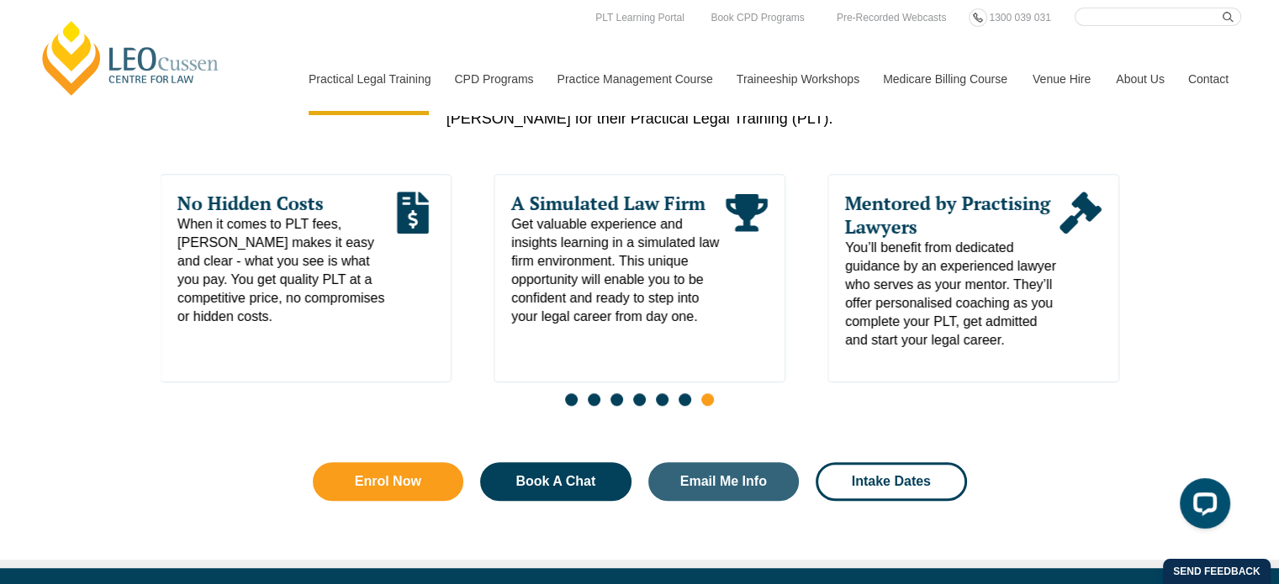
click at [777, 416] on div "Learn Your Way With more than 10 intakes throughout the year and a range of lea…" at bounding box center [640, 295] width 959 height 242
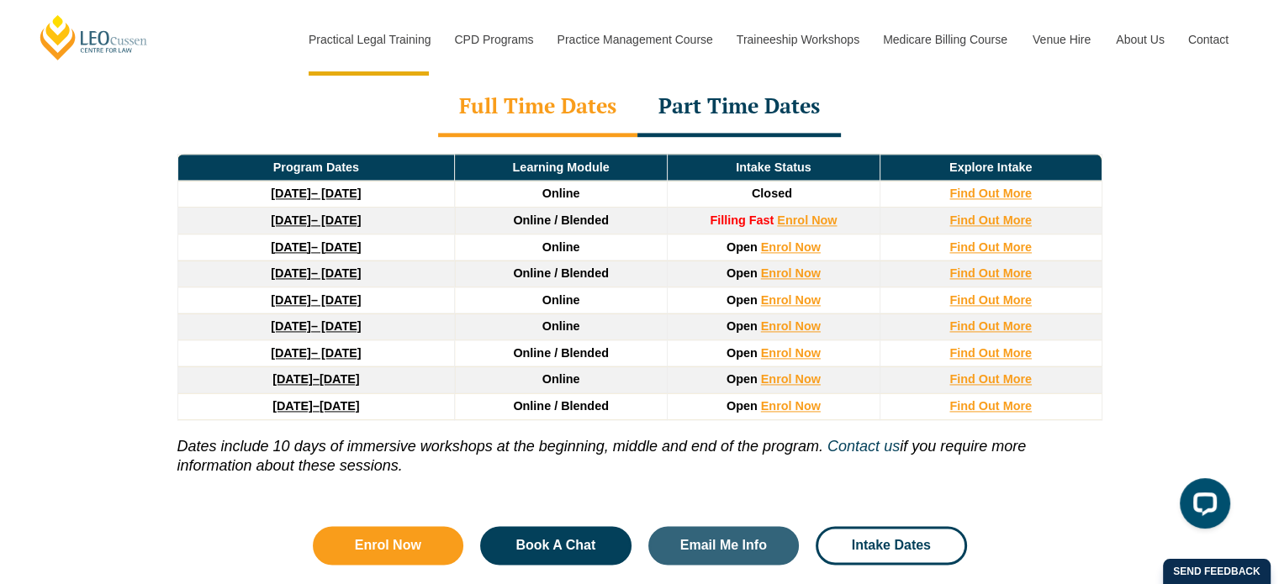
scroll to position [2321, 0]
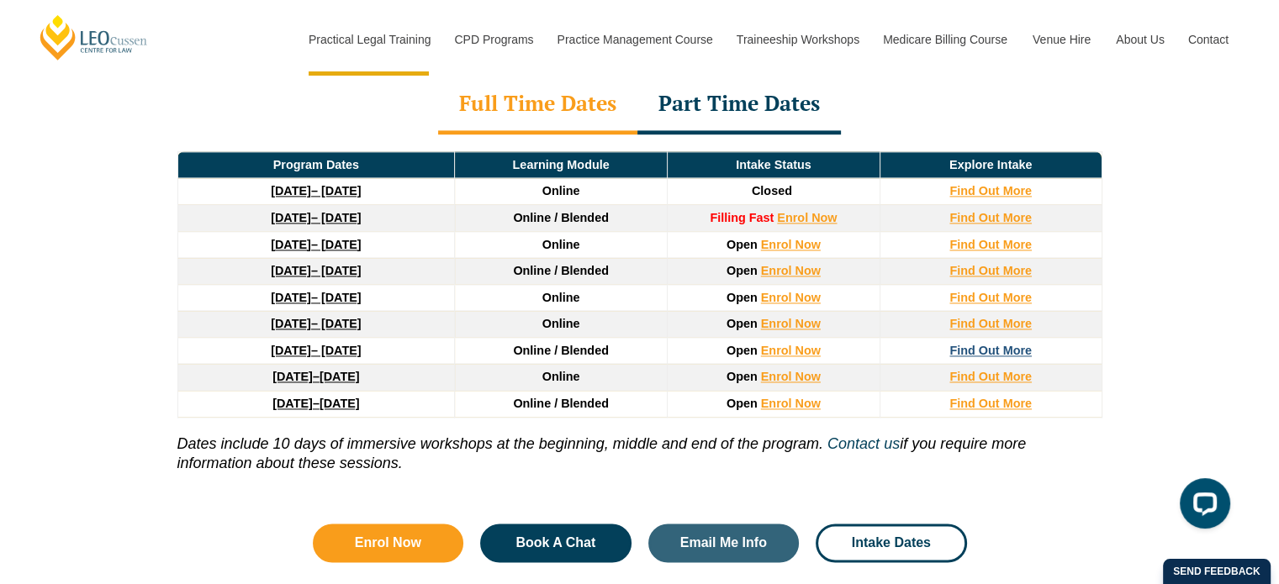
click at [972, 344] on strong "Find Out More" at bounding box center [990, 350] width 82 height 13
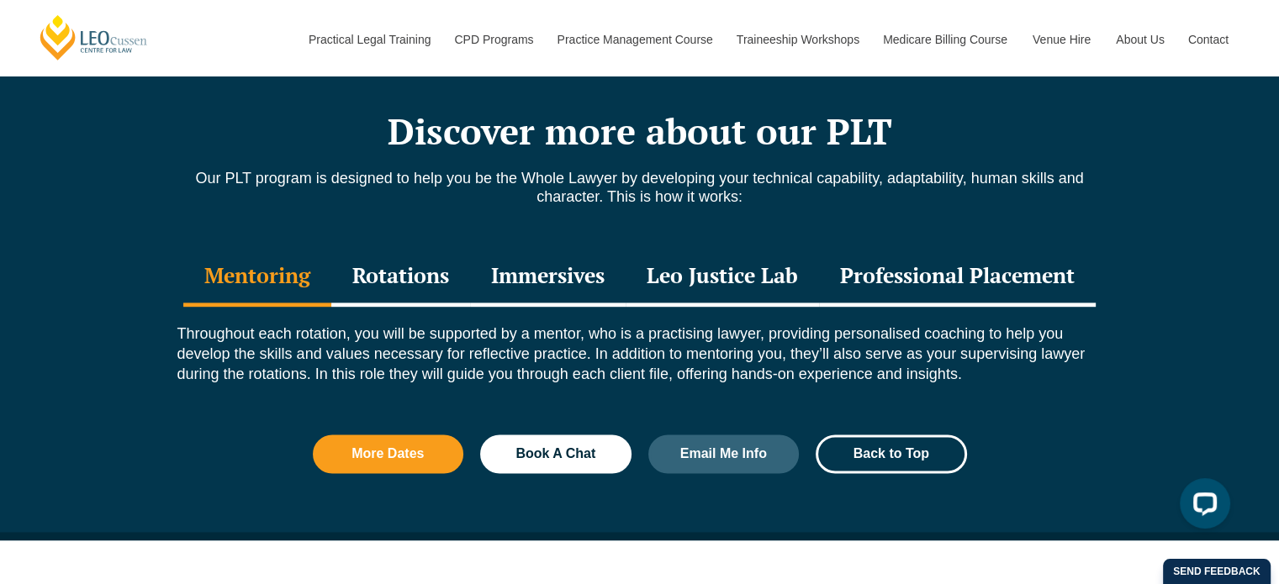
scroll to position [2215, 0]
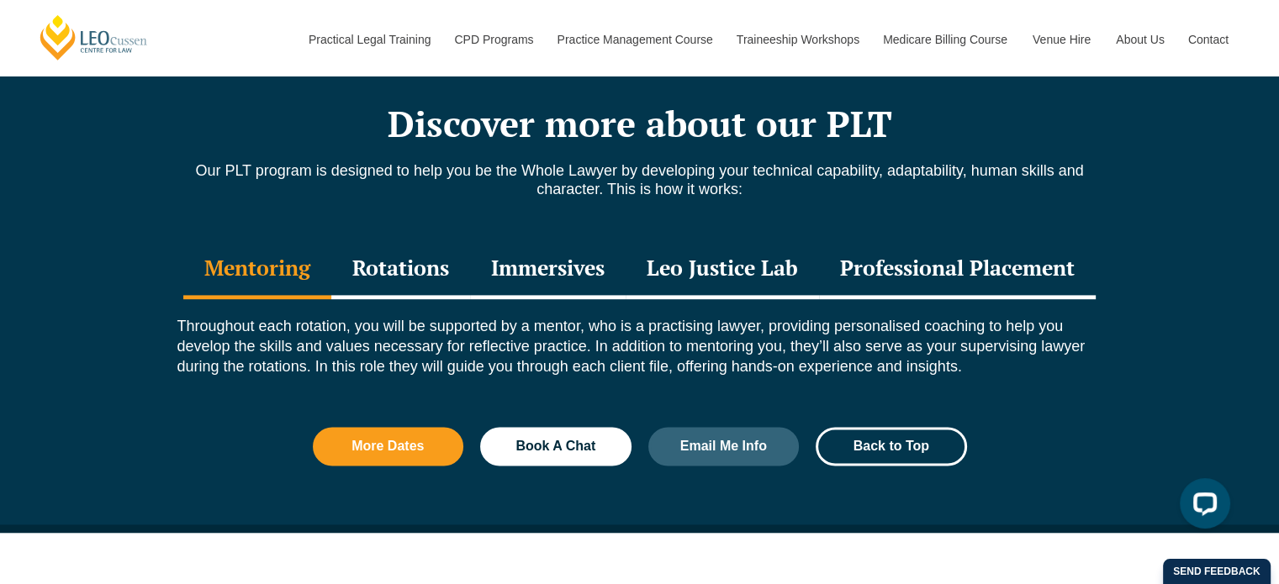
click at [1051, 241] on div "Professional Placement" at bounding box center [957, 270] width 277 height 59
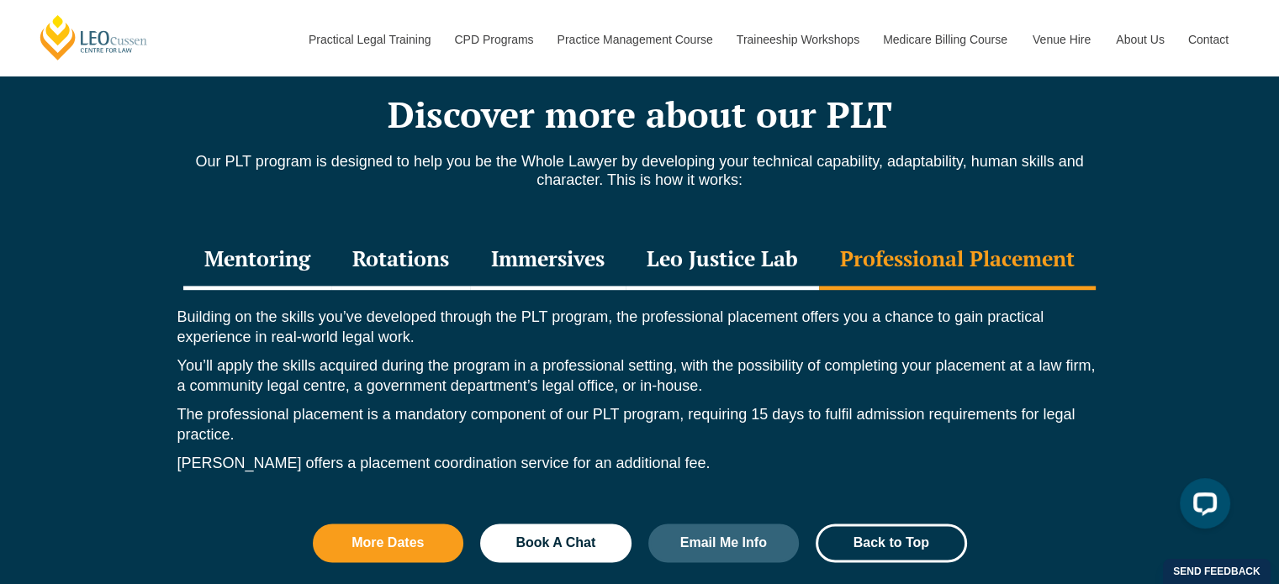
scroll to position [2248, 0]
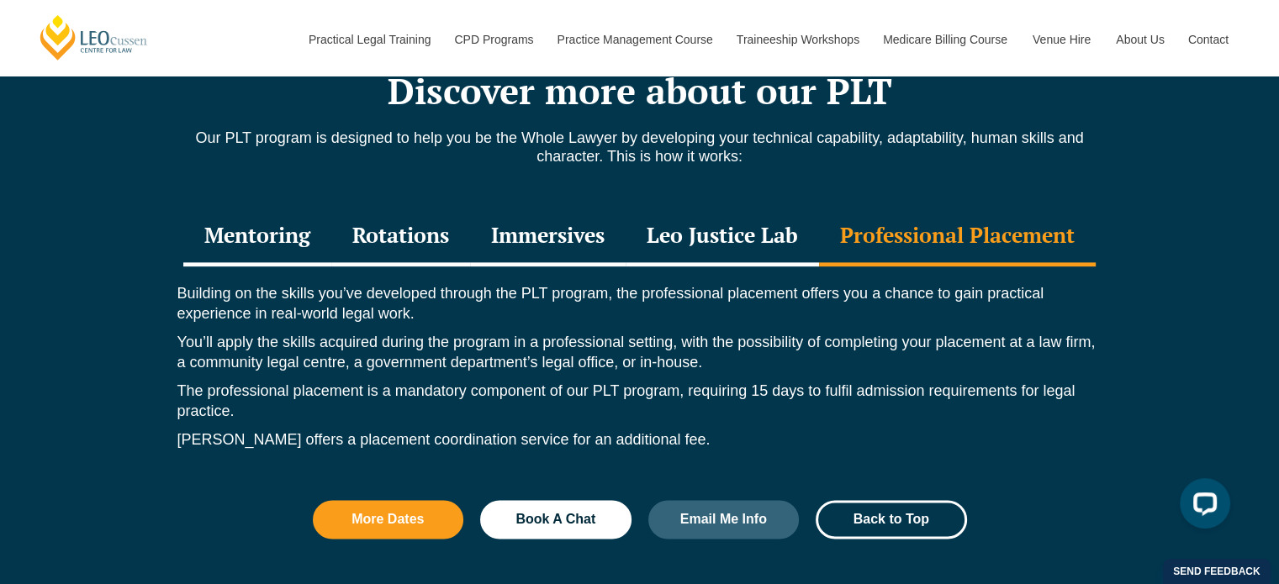
click at [367, 213] on div "Rotations" at bounding box center [400, 237] width 139 height 59
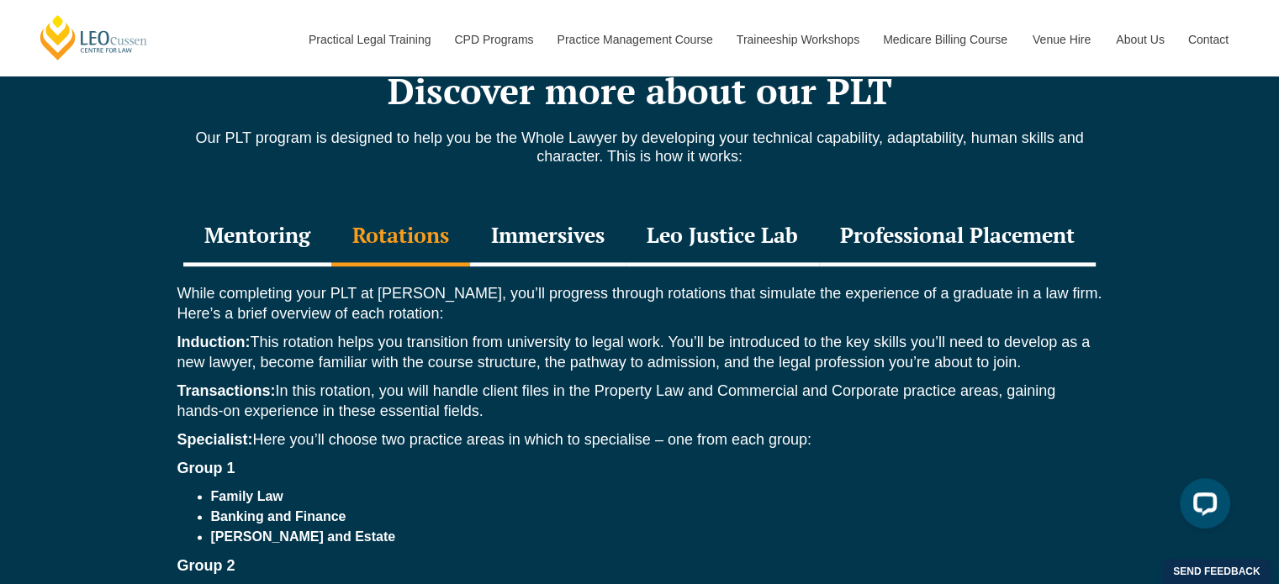
click at [110, 372] on div "Discover more about our PLT Our PLT program is designed to help you be the Whol…" at bounding box center [639, 463] width 1279 height 888
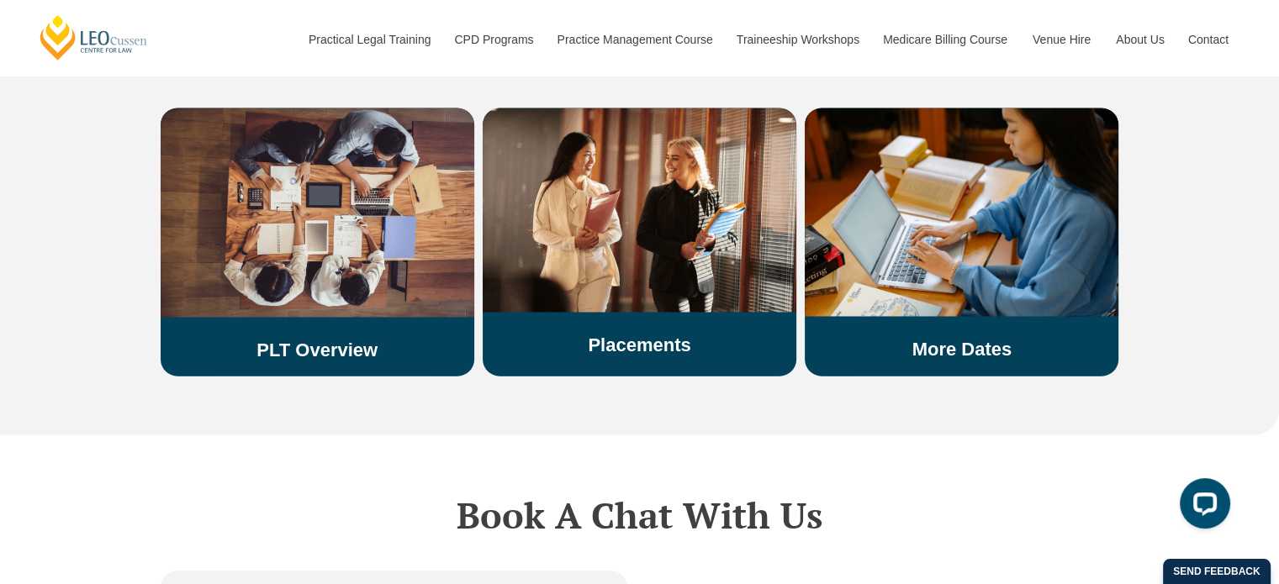
scroll to position [3863, 0]
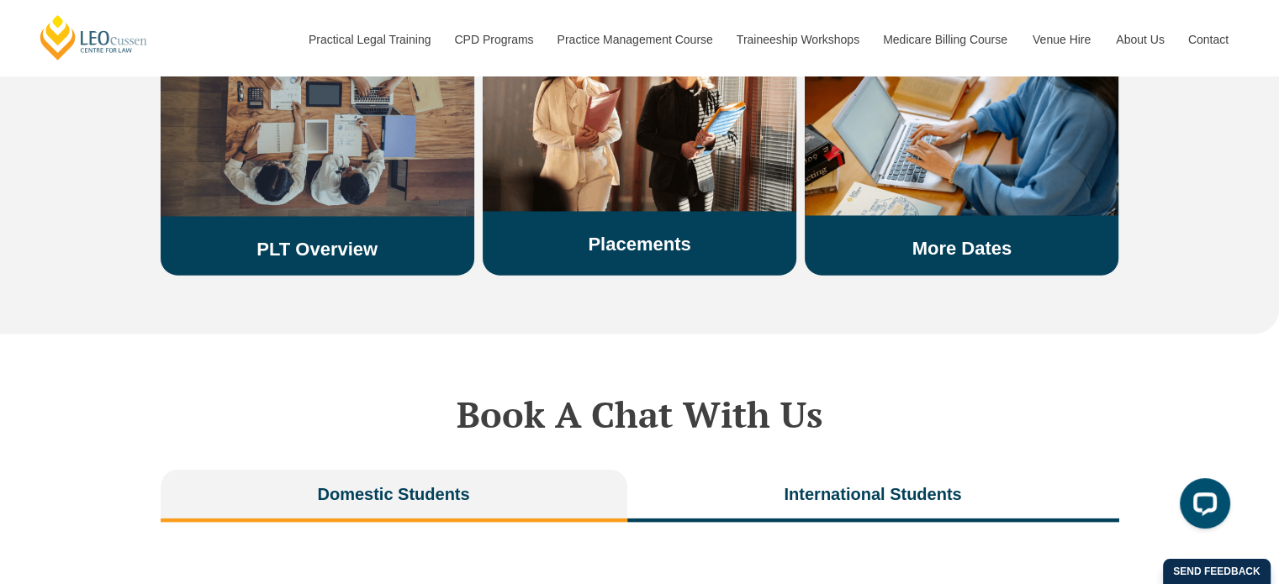
click at [363, 239] on link "PLT Overview" at bounding box center [316, 249] width 121 height 21
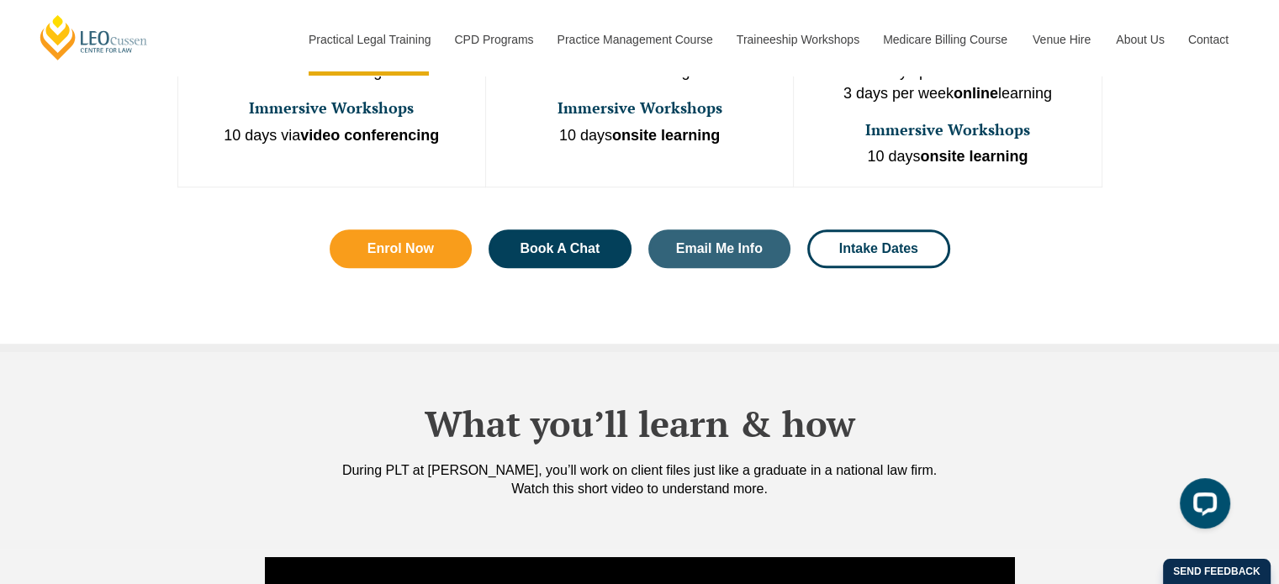
scroll to position [1278, 0]
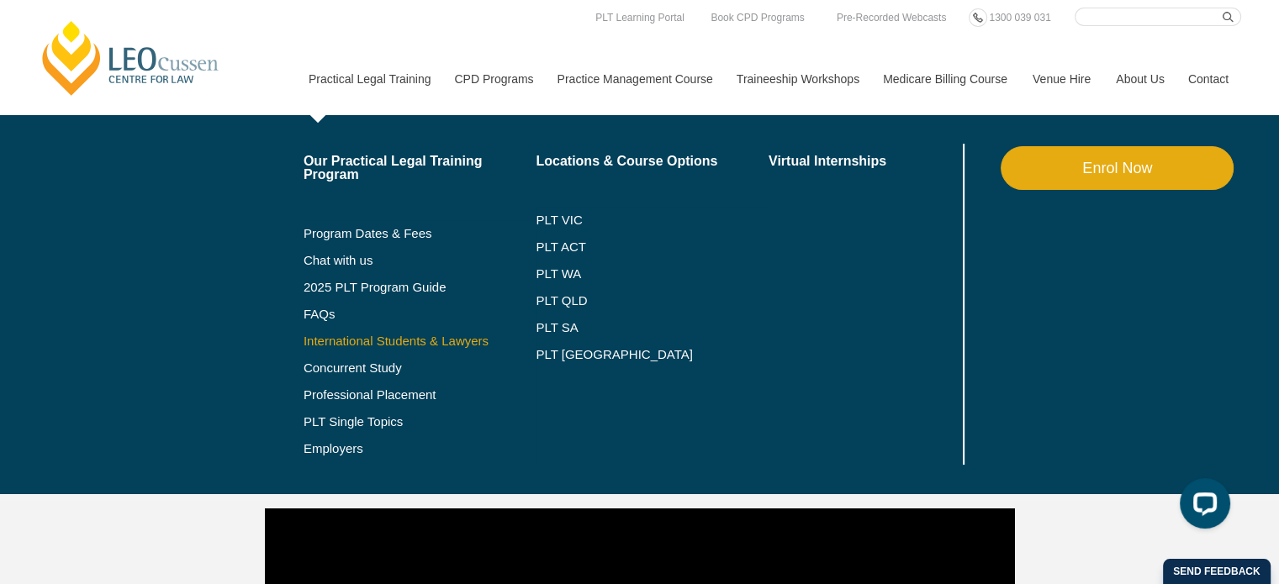
click at [353, 344] on link "International Students & Lawyers" at bounding box center [420, 341] width 233 height 13
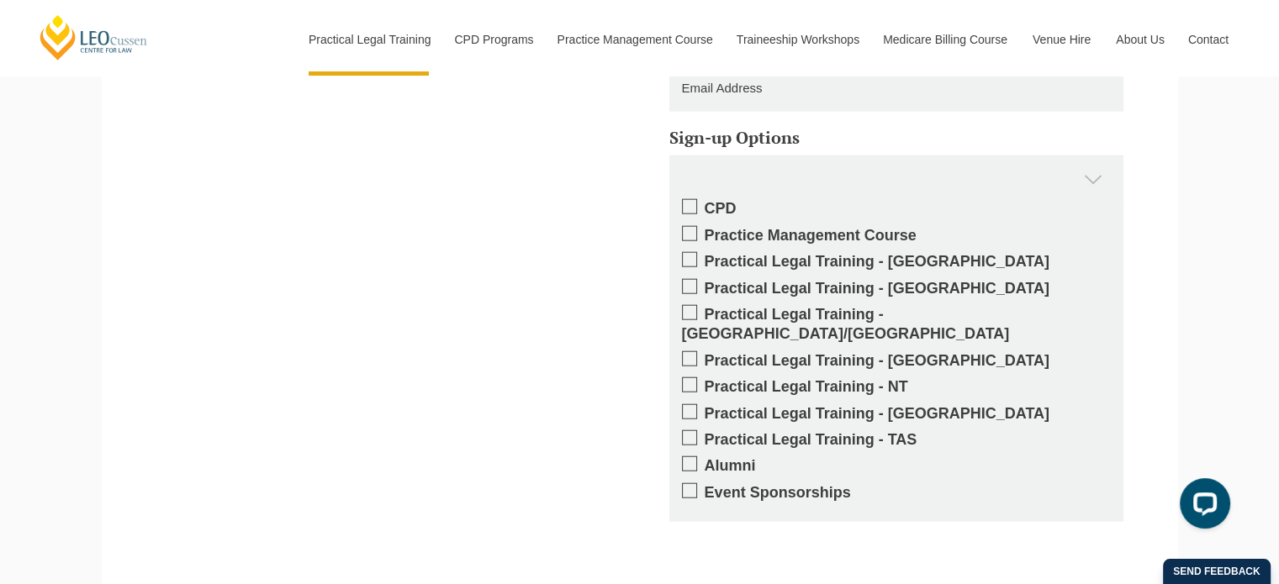
scroll to position [4037, 0]
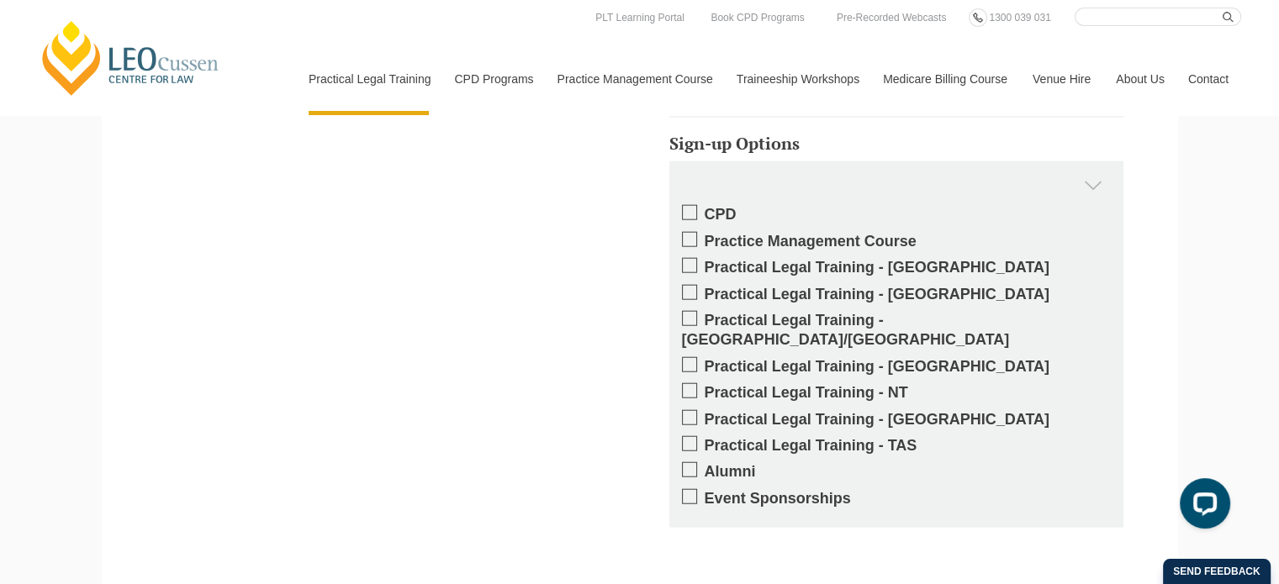
click at [694, 410] on span at bounding box center [689, 417] width 15 height 15
click at [705, 414] on input "Practical Legal Training - [GEOGRAPHIC_DATA]" at bounding box center [705, 414] width 0 height 0
click at [616, 322] on div "Get updates on your specific areas of interest whether it be CPD, PLT, our Prac…" at bounding box center [640, 308] width 1026 height 706
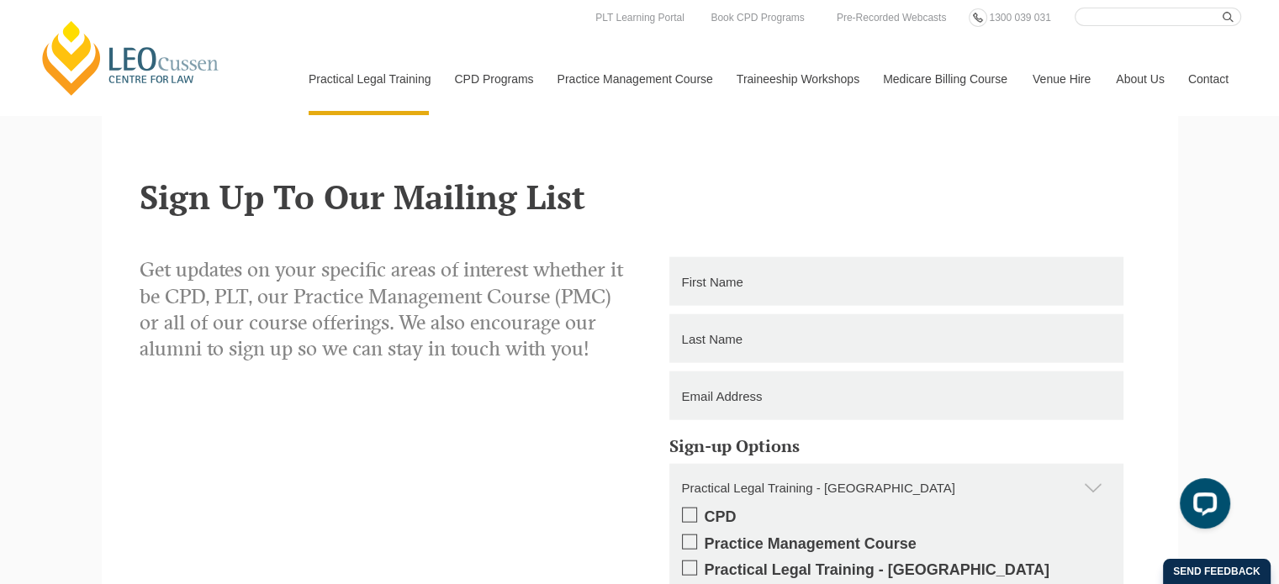
scroll to position [3700, 0]
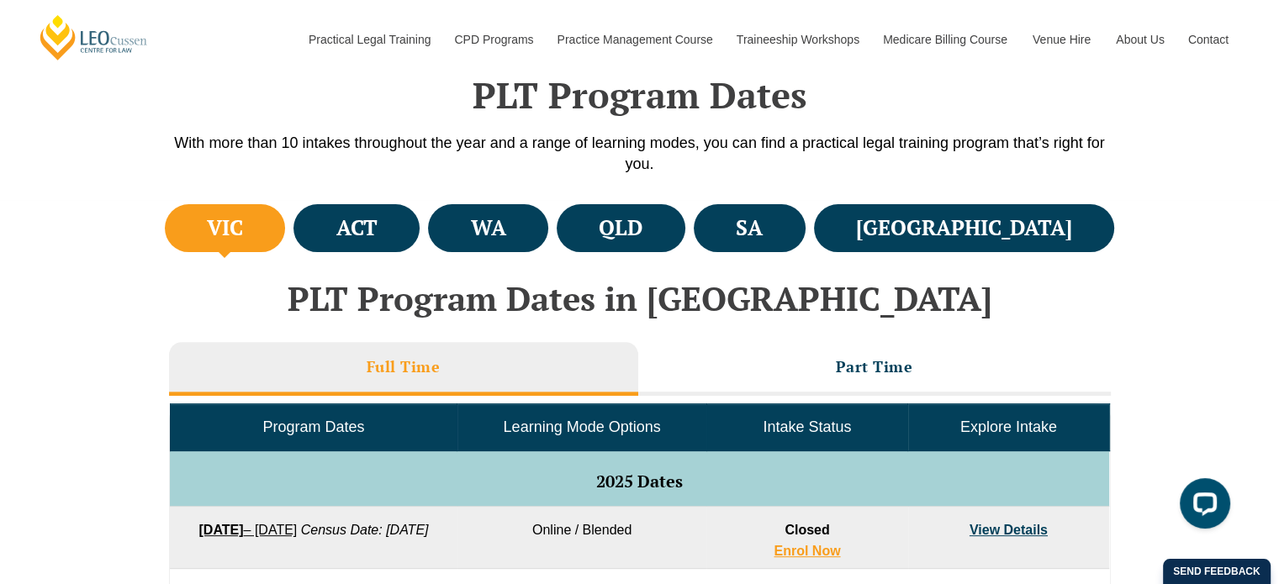
scroll to position [505, 0]
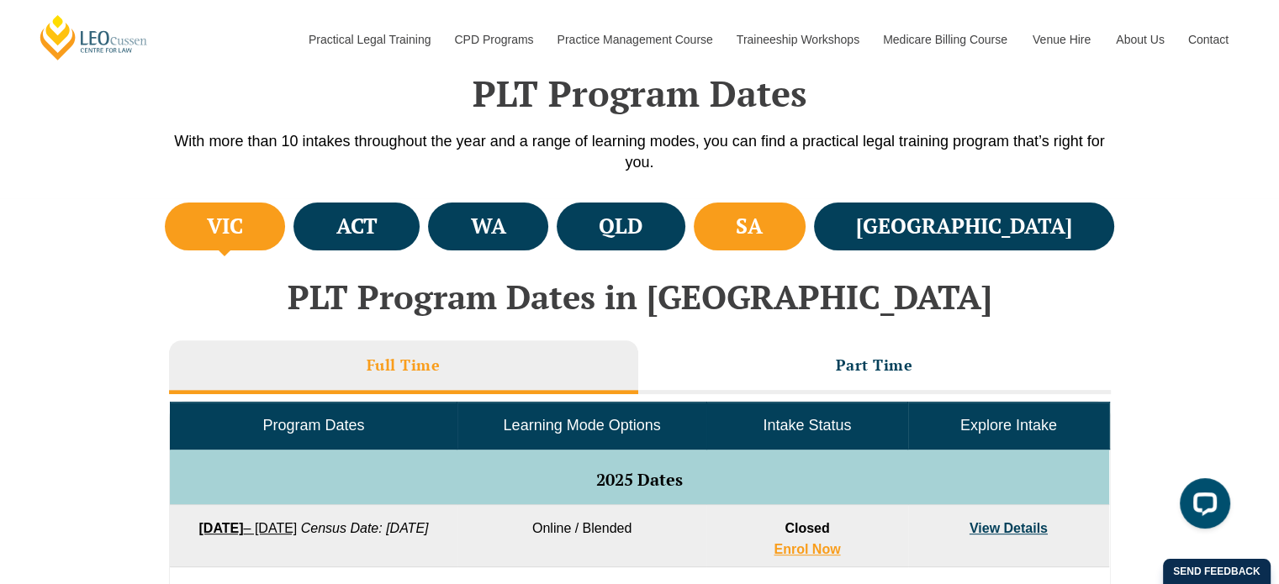
click at [806, 207] on li "SA" at bounding box center [750, 227] width 112 height 48
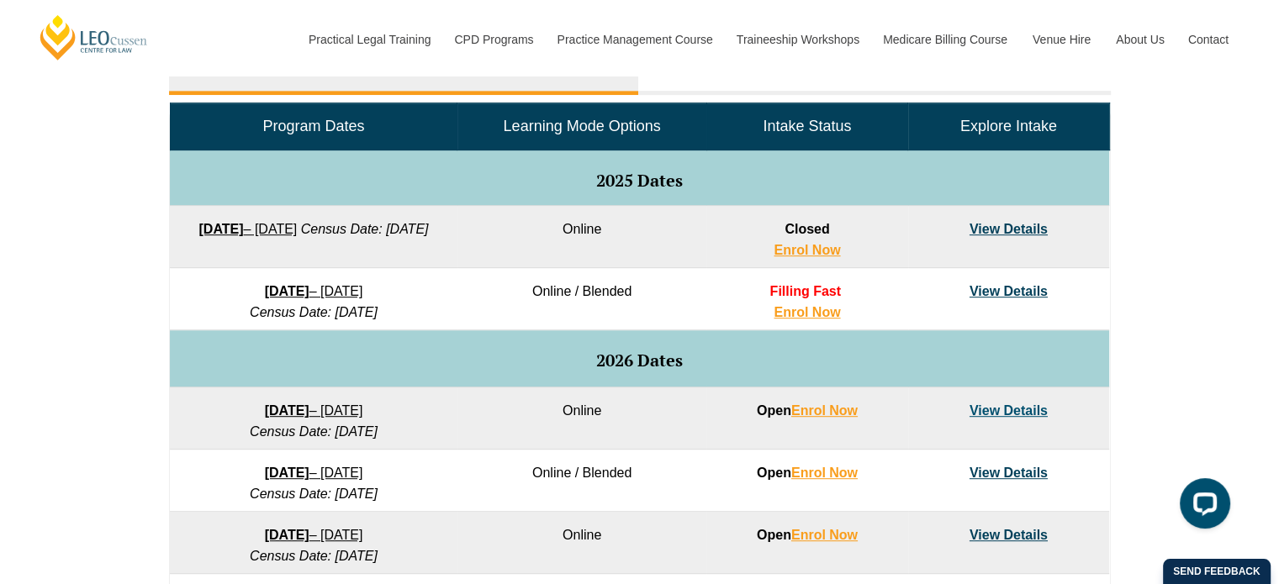
scroll to position [828, 0]
